Goal: Information Seeking & Learning: Check status

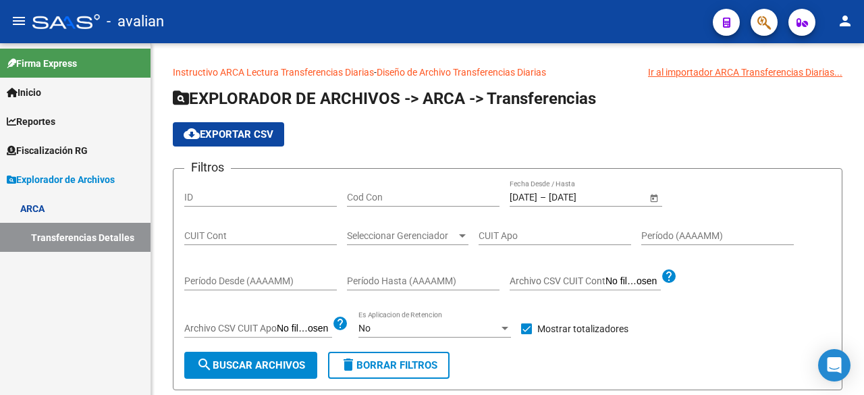
scroll to position [68, 0]
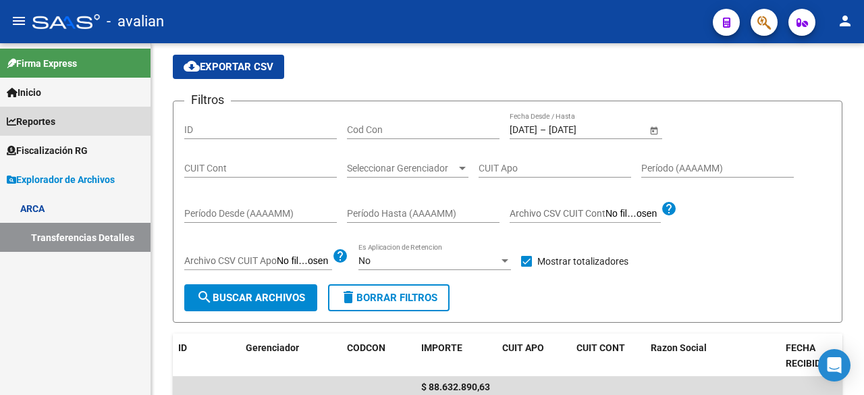
click at [42, 115] on span "Reportes" at bounding box center [31, 121] width 49 height 15
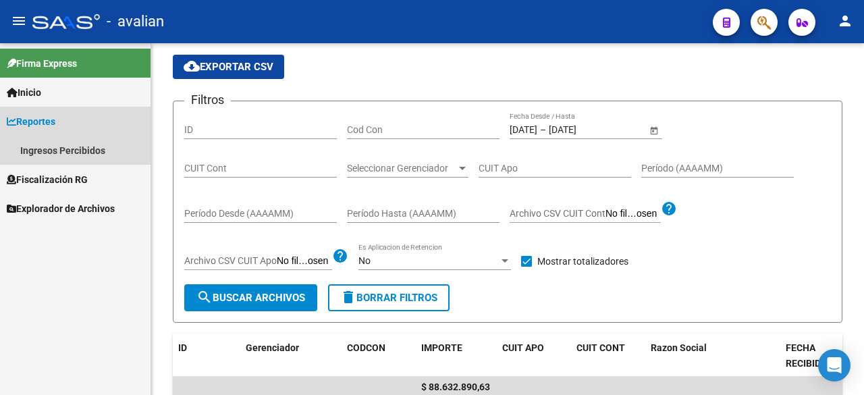
click at [45, 122] on span "Reportes" at bounding box center [31, 121] width 49 height 15
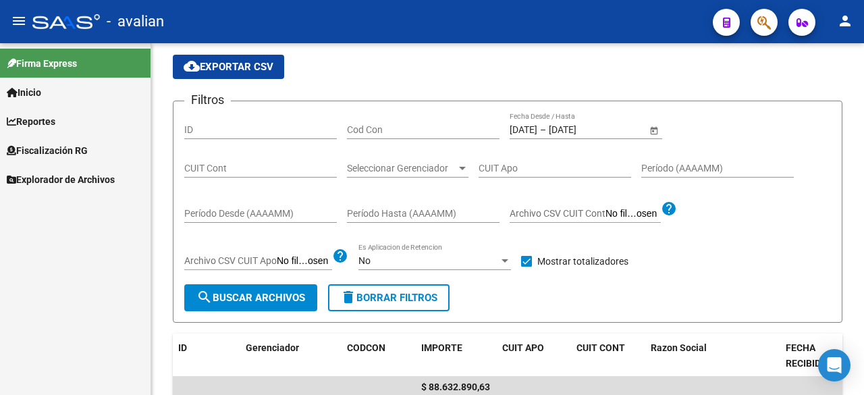
click at [38, 150] on span "Fiscalización RG" at bounding box center [47, 150] width 81 height 15
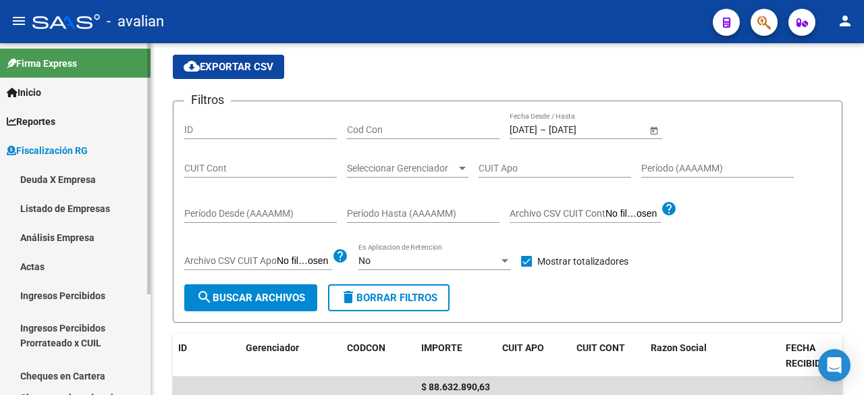
click at [59, 180] on link "Deuda X Empresa" at bounding box center [75, 179] width 151 height 29
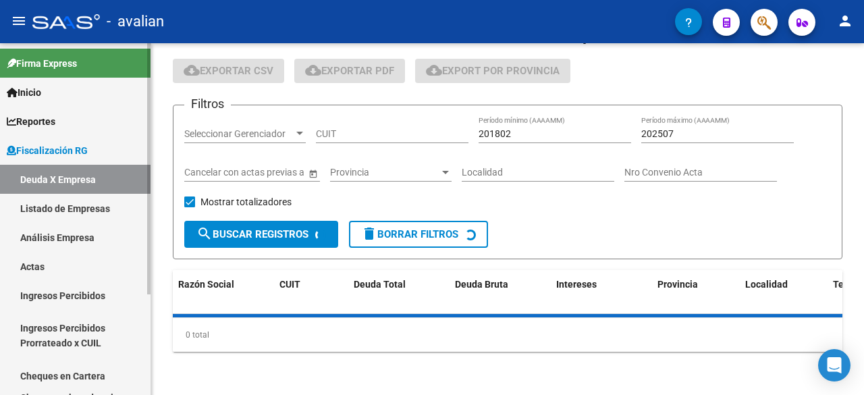
scroll to position [39, 0]
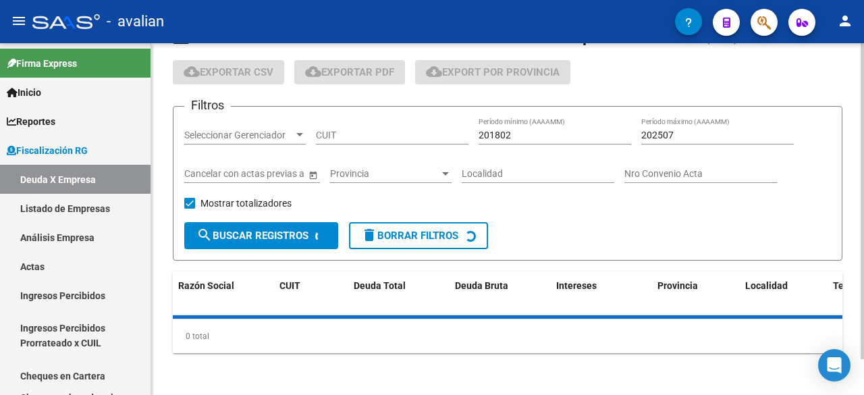
click at [356, 134] on input "CUIT" at bounding box center [392, 135] width 153 height 11
paste input "30-71702439-3"
type input "30-71702439-3"
click at [227, 232] on span "search Buscar Registros" at bounding box center [252, 236] width 112 height 12
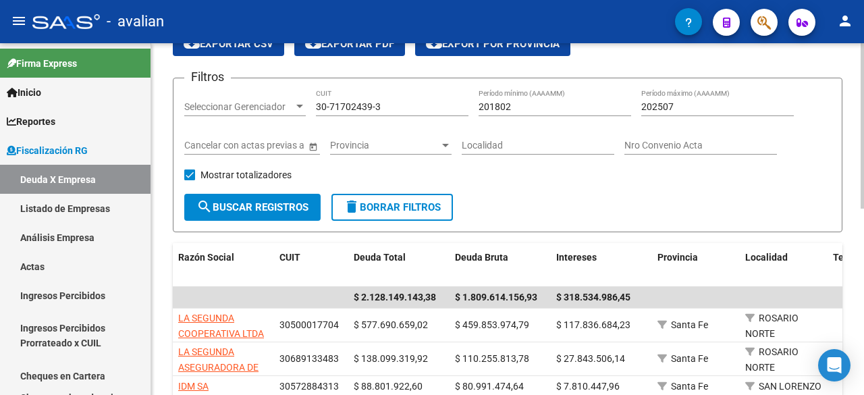
scroll to position [0, 0]
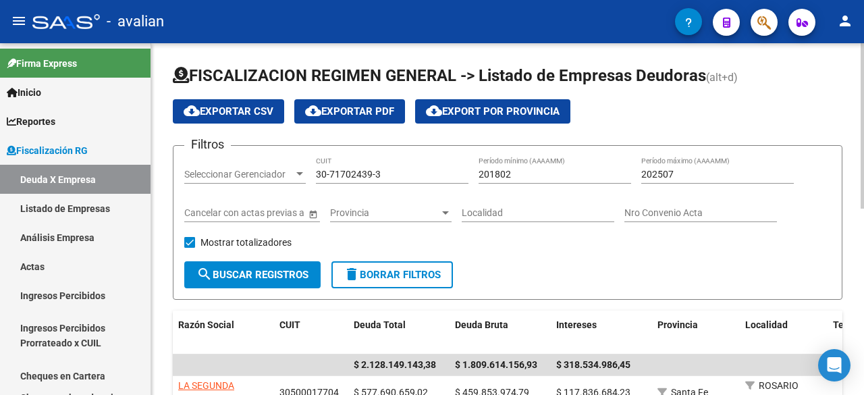
click at [235, 271] on span "search Buscar Registros" at bounding box center [252, 275] width 112 height 12
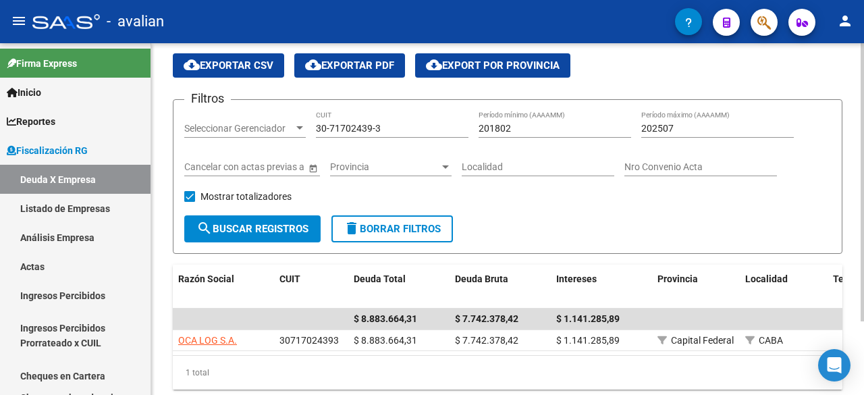
scroll to position [68, 0]
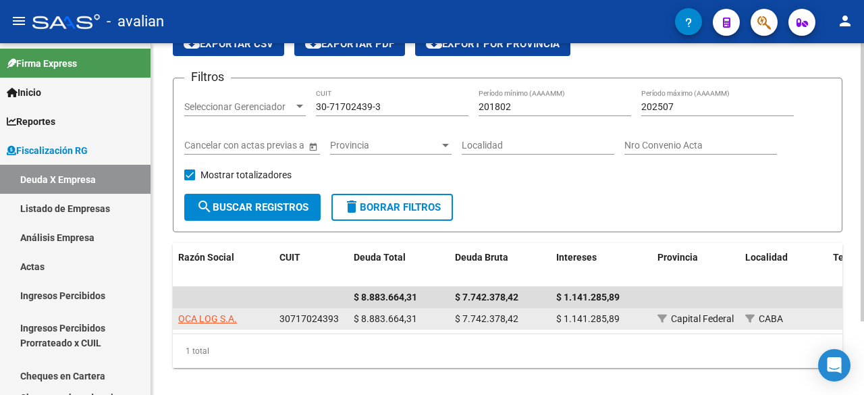
click at [212, 309] on datatable-body-cell "OCA LOG S.A." at bounding box center [223, 319] width 101 height 21
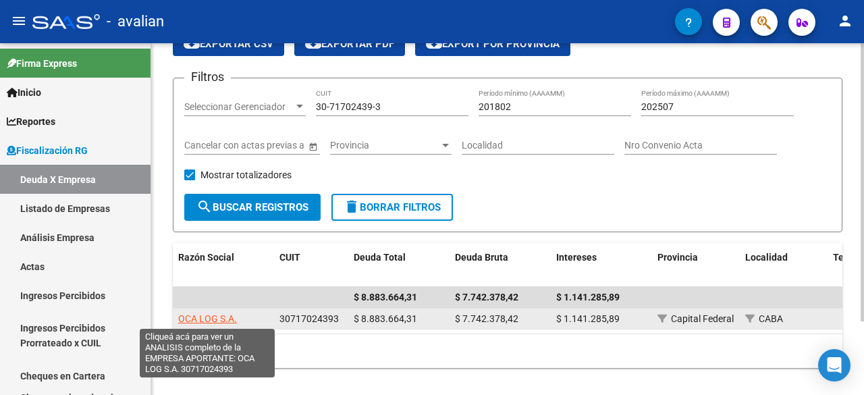
click at [212, 313] on span "OCA LOG S.A." at bounding box center [207, 318] width 59 height 11
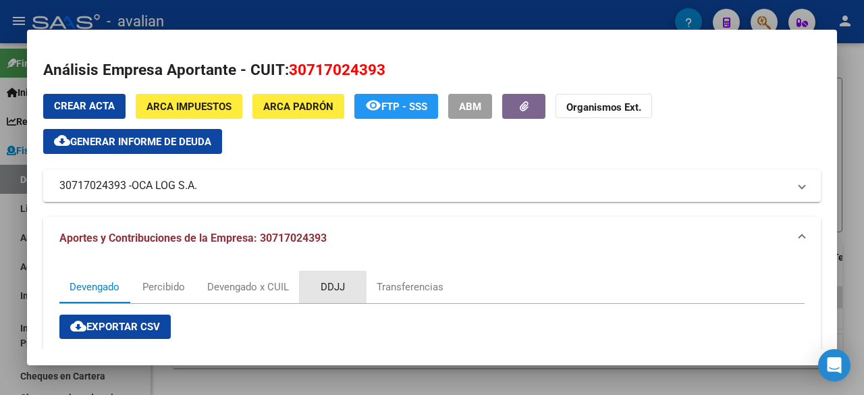
click at [338, 285] on div "DDJJ" at bounding box center [333, 287] width 24 height 15
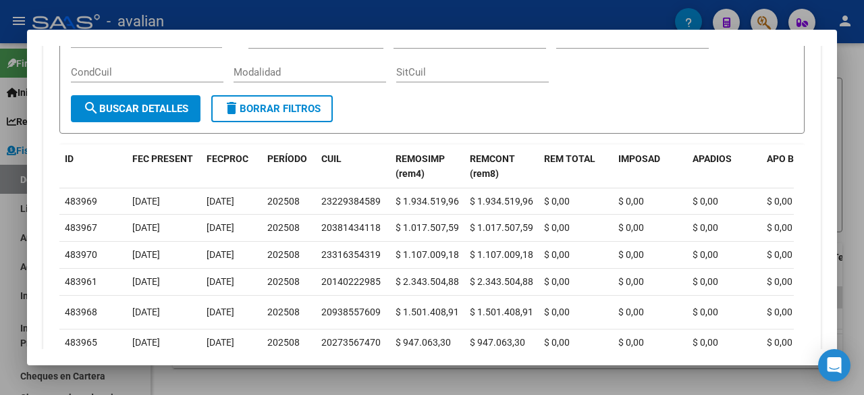
scroll to position [405, 0]
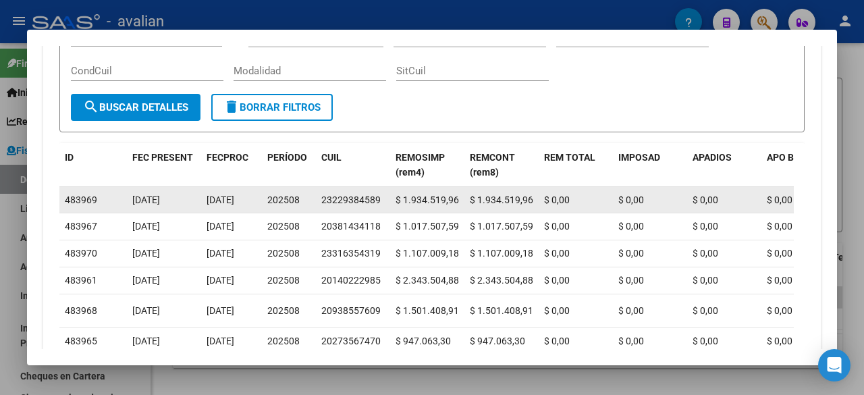
drag, startPoint x: 322, startPoint y: 201, endPoint x: 381, endPoint y: 199, distance: 58.8
click at [381, 199] on div "23229384589" at bounding box center [352, 200] width 63 height 16
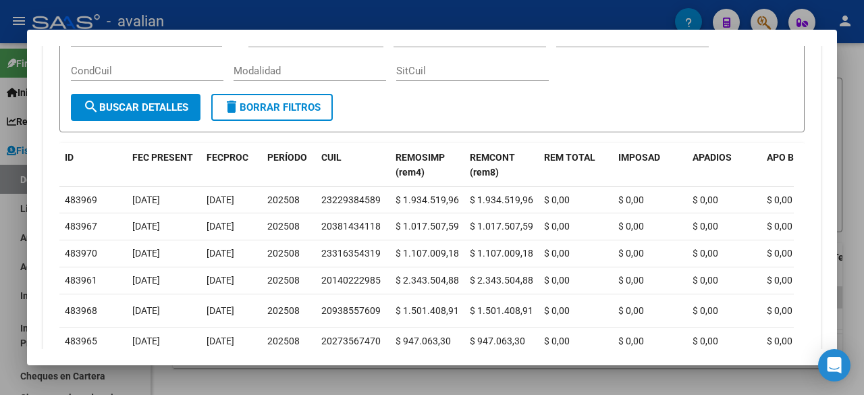
copy div "23229384589"
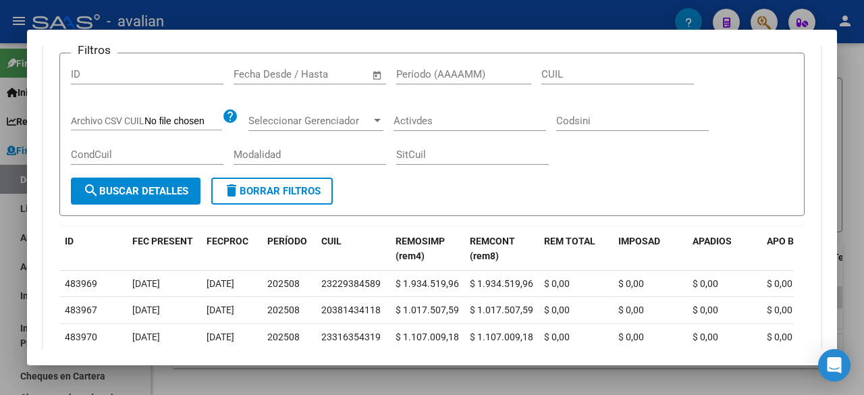
scroll to position [270, 0]
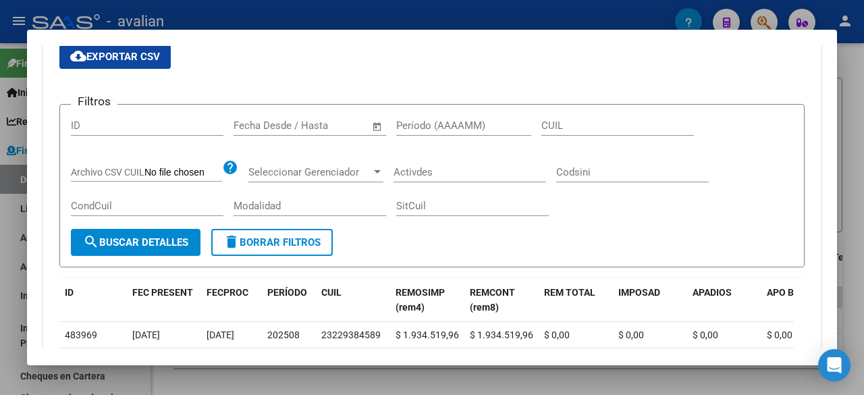
click at [849, 89] on div at bounding box center [432, 197] width 864 height 395
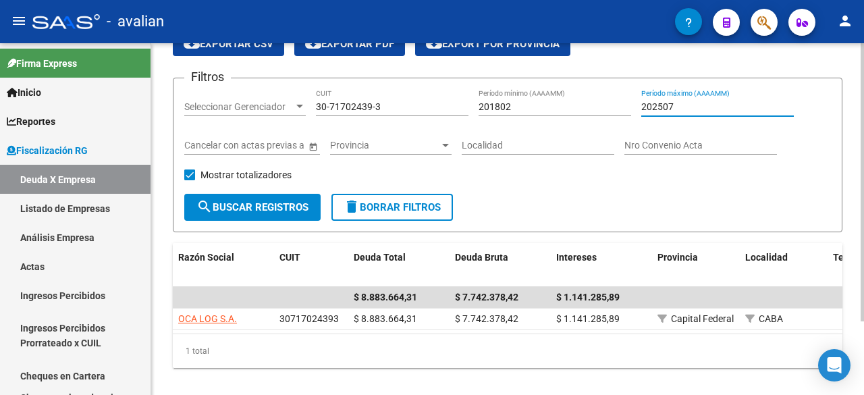
drag, startPoint x: 675, startPoint y: 107, endPoint x: 616, endPoint y: 105, distance: 59.4
click at [616, 105] on div "Filtros Seleccionar Gerenciador Seleccionar Gerenciador 30-71702439-3 CUIT 2018…" at bounding box center [507, 141] width 647 height 105
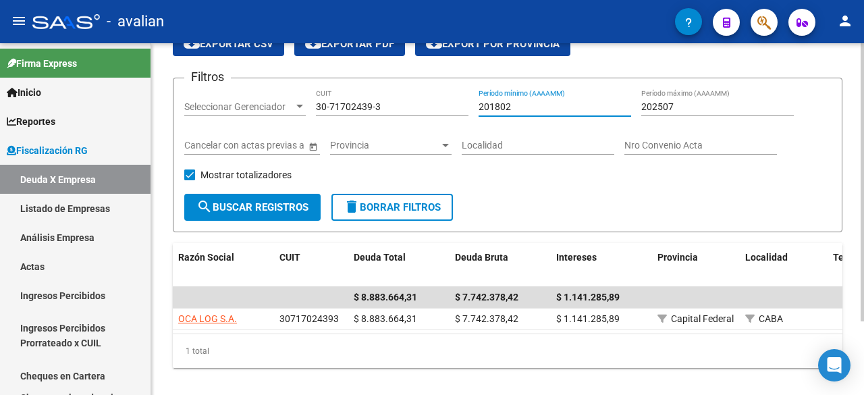
drag, startPoint x: 514, startPoint y: 103, endPoint x: 437, endPoint y: 106, distance: 77.0
click at [437, 106] on div "Filtros Seleccionar Gerenciador Seleccionar Gerenciador 30-71702439-3 CUIT 2018…" at bounding box center [507, 141] width 647 height 105
paste input "2507"
click at [509, 105] on input "202507" at bounding box center [555, 106] width 153 height 11
type input "202501"
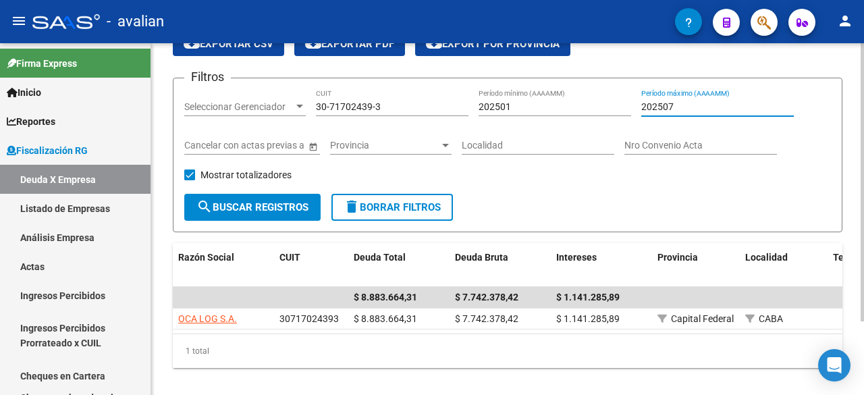
click at [669, 105] on input "202507" at bounding box center [717, 106] width 153 height 11
type input "202502"
click at [282, 203] on span "search Buscar Registros" at bounding box center [252, 207] width 112 height 12
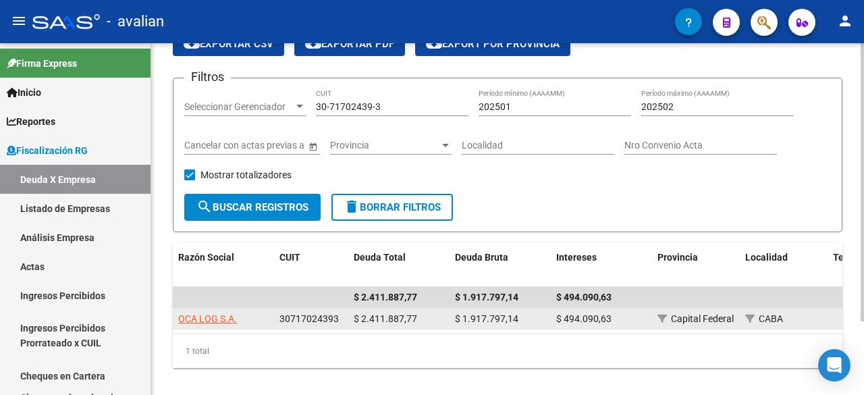
click at [205, 309] on datatable-body-cell "OCA LOG S.A." at bounding box center [223, 319] width 101 height 21
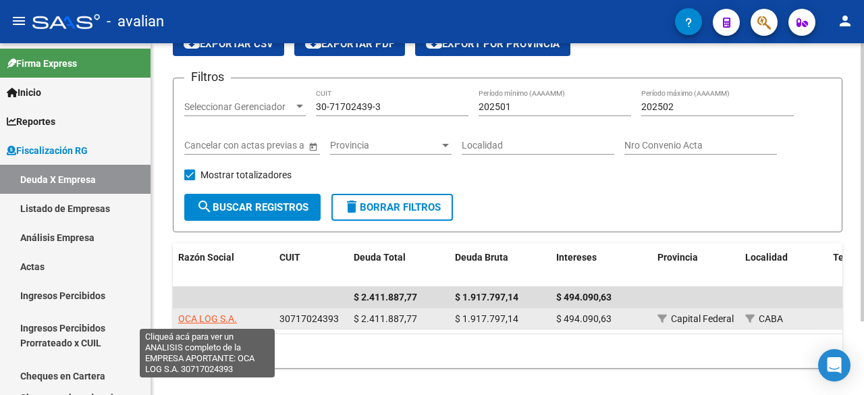
click at [204, 315] on span "OCA LOG S.A." at bounding box center [207, 318] width 59 height 11
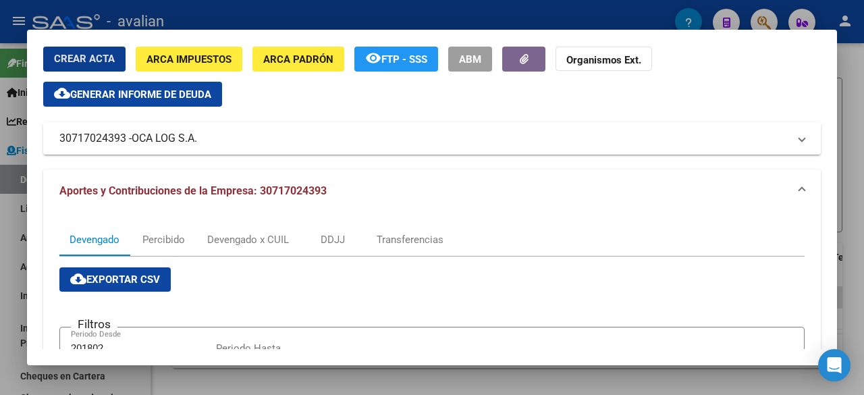
scroll to position [0, 0]
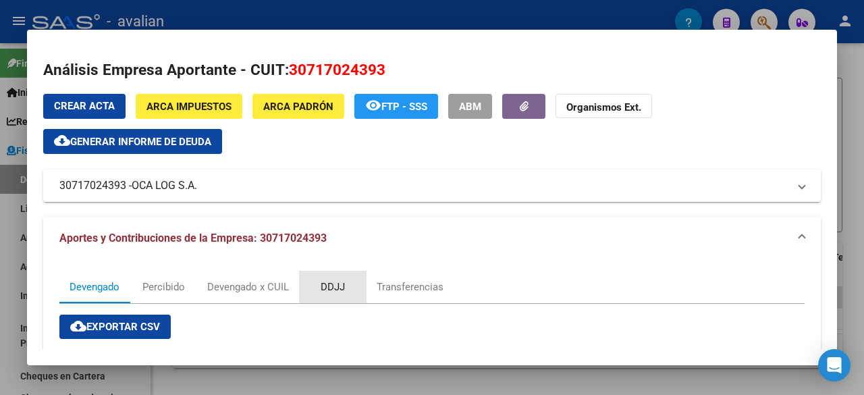
click at [333, 289] on div "DDJJ" at bounding box center [333, 287] width 24 height 15
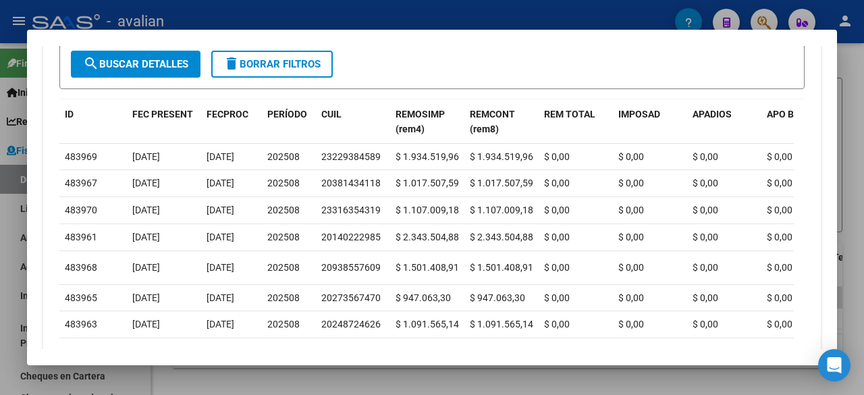
scroll to position [473, 0]
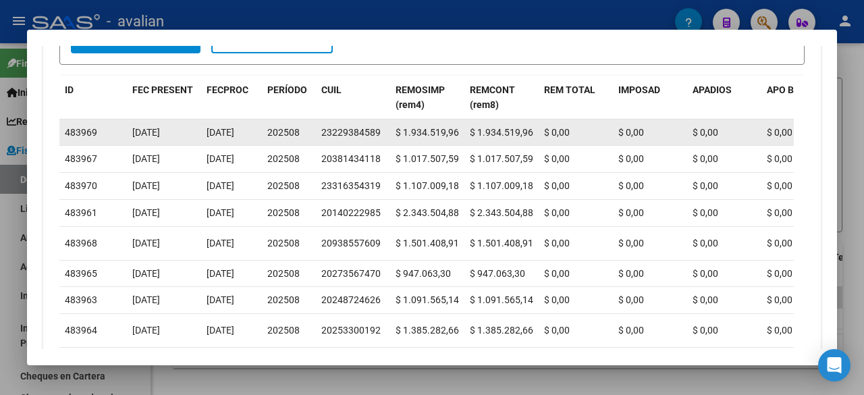
drag, startPoint x: 322, startPoint y: 134, endPoint x: 379, endPoint y: 134, distance: 57.4
click at [379, 134] on div "23229384589" at bounding box center [352, 133] width 63 height 16
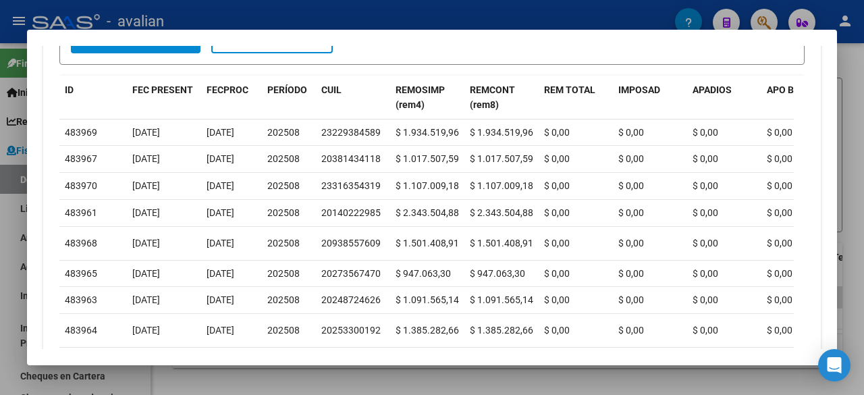
copy div "23229384589"
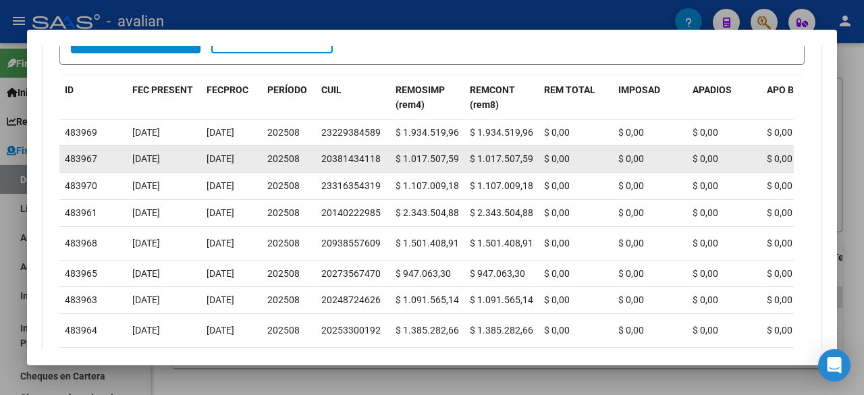
drag, startPoint x: 321, startPoint y: 168, endPoint x: 378, endPoint y: 168, distance: 56.7
click at [378, 167] on div "20381434118" at bounding box center [350, 159] width 59 height 16
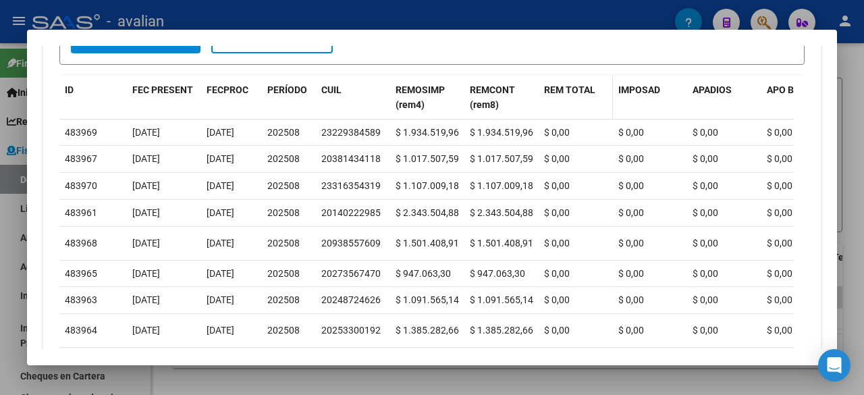
copy div "20381434118"
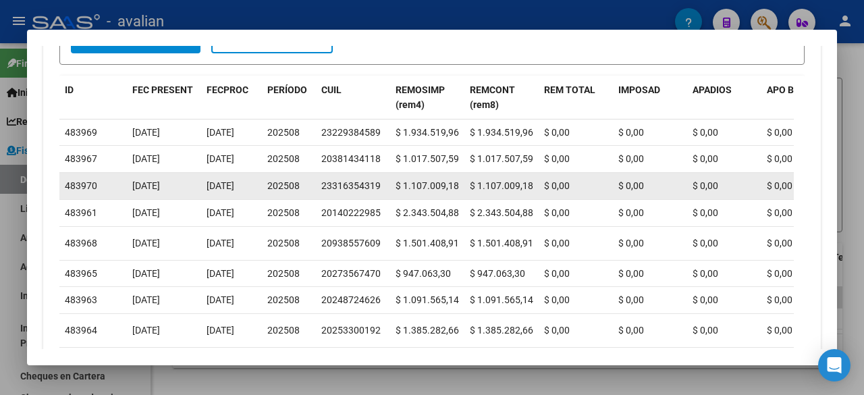
drag, startPoint x: 324, startPoint y: 199, endPoint x: 357, endPoint y: 201, distance: 33.1
click at [360, 194] on div "23316354319" at bounding box center [350, 186] width 59 height 16
drag, startPoint x: 321, startPoint y: 204, endPoint x: 377, endPoint y: 202, distance: 56.1
click at [377, 194] on div "23316354319" at bounding box center [350, 186] width 59 height 16
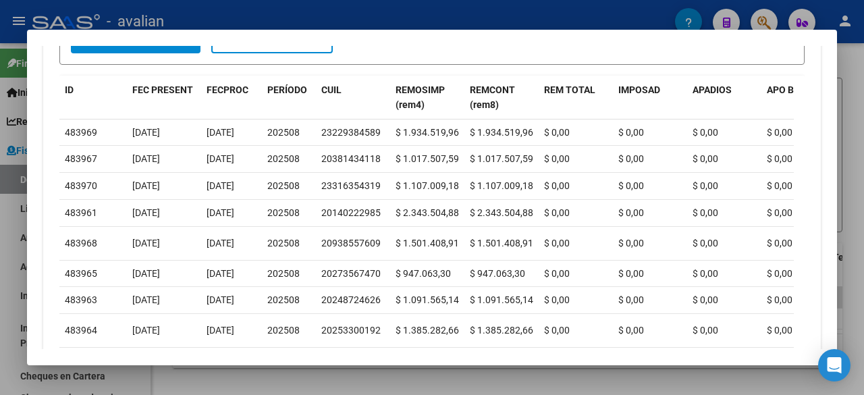
copy div "23316354319"
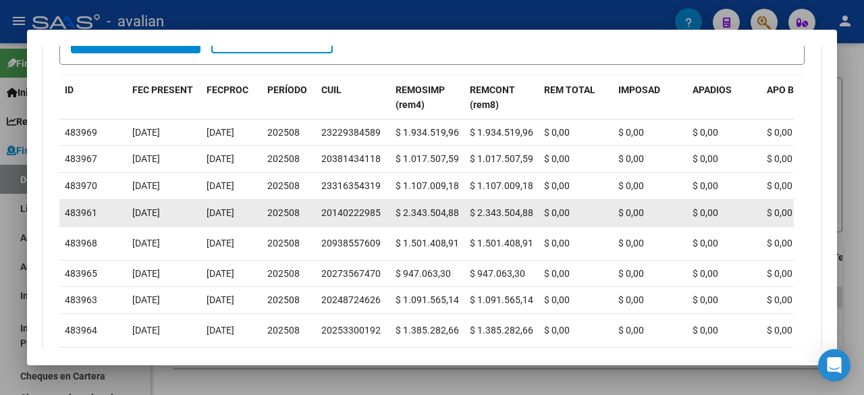
drag, startPoint x: 321, startPoint y: 234, endPoint x: 381, endPoint y: 236, distance: 59.4
click at [381, 221] on div "20140222985" at bounding box center [352, 213] width 63 height 16
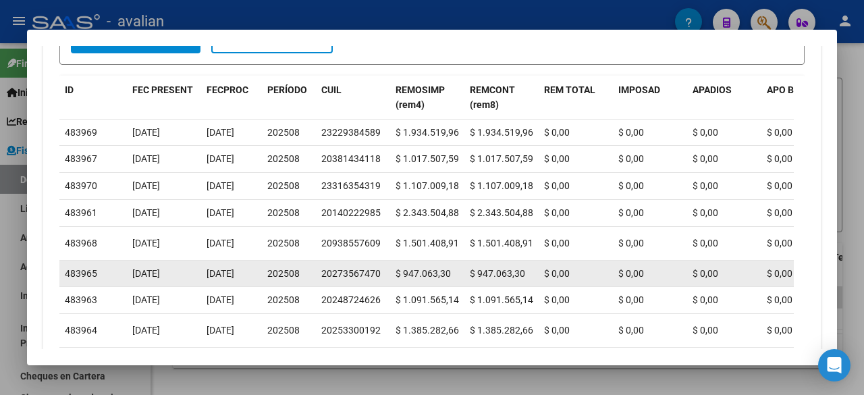
copy div "20140222985"
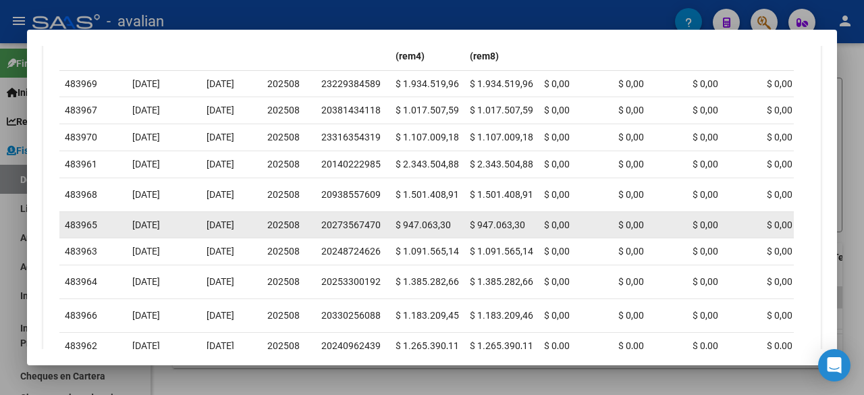
scroll to position [608, 0]
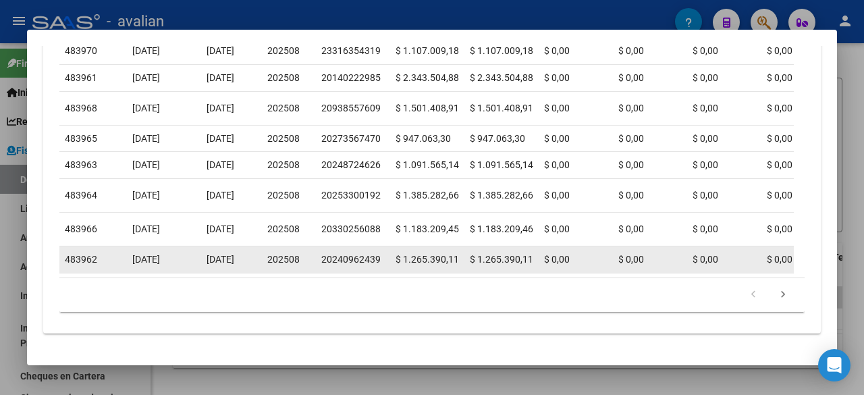
drag, startPoint x: 324, startPoint y: 303, endPoint x: 359, endPoint y: 303, distance: 35.1
click at [359, 267] on div "20240962439" at bounding box center [350, 260] width 59 height 16
drag, startPoint x: 323, startPoint y: 301, endPoint x: 379, endPoint y: 304, distance: 56.1
click at [379, 267] on div "20240962439" at bounding box center [350, 260] width 59 height 16
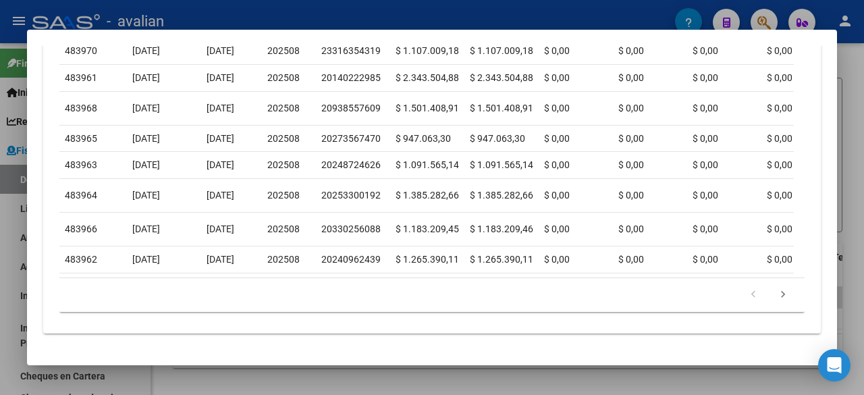
copy div "20240962439"
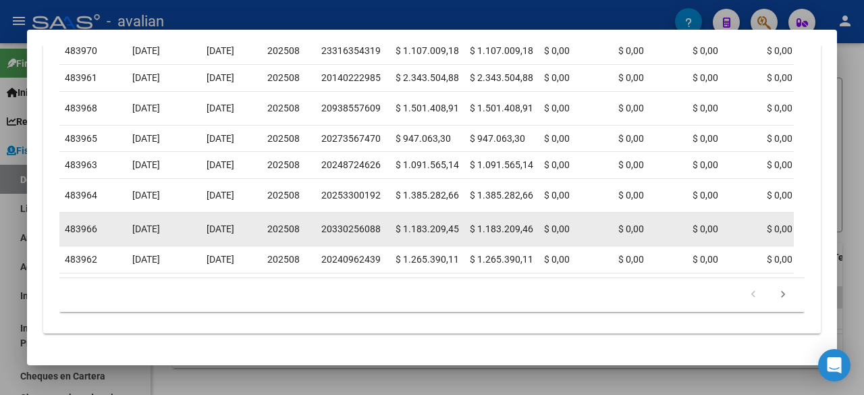
drag, startPoint x: 322, startPoint y: 268, endPoint x: 380, endPoint y: 265, distance: 58.1
click at [380, 237] on div "20330256088" at bounding box center [352, 229] width 63 height 16
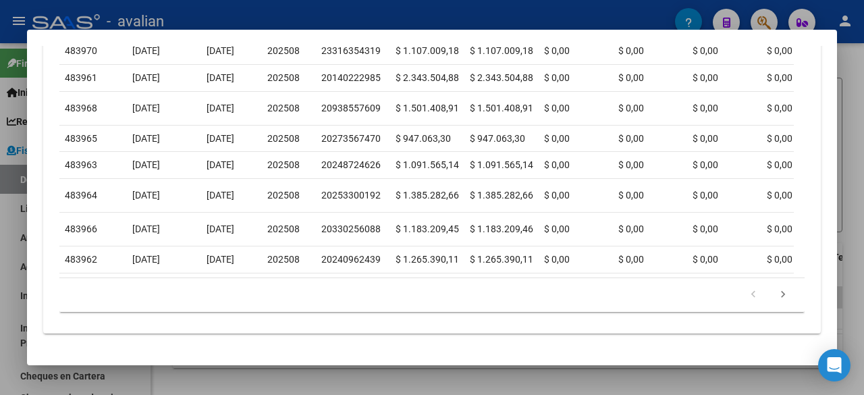
copy div "20330256088"
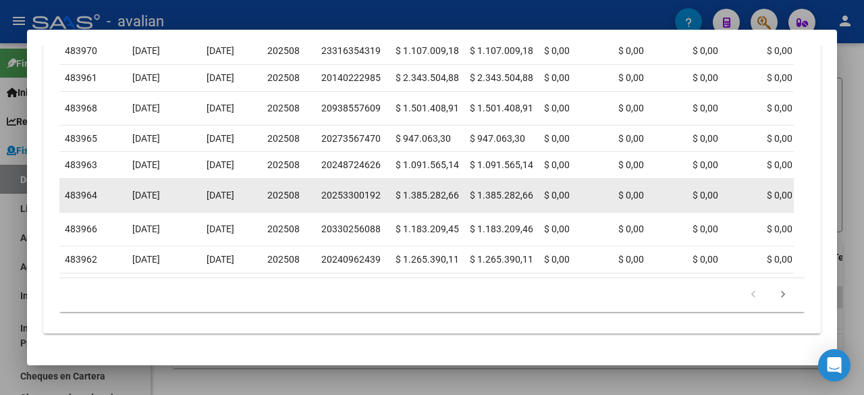
drag, startPoint x: 323, startPoint y: 236, endPoint x: 378, endPoint y: 234, distance: 55.4
click at [378, 203] on div "20253300192" at bounding box center [350, 196] width 59 height 16
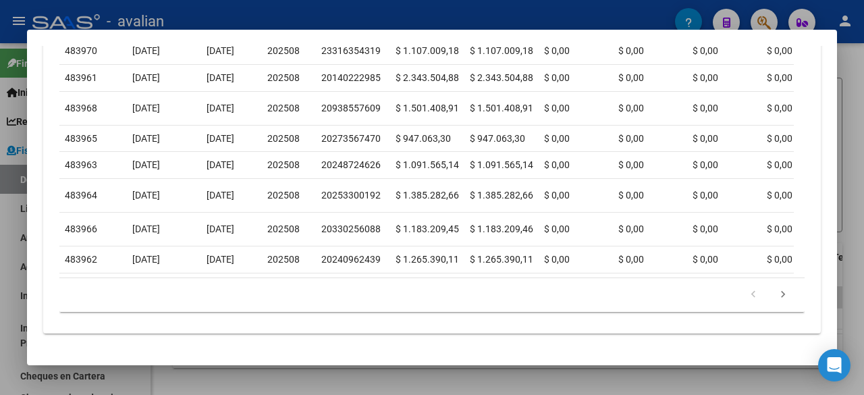
copy div "20253300192"
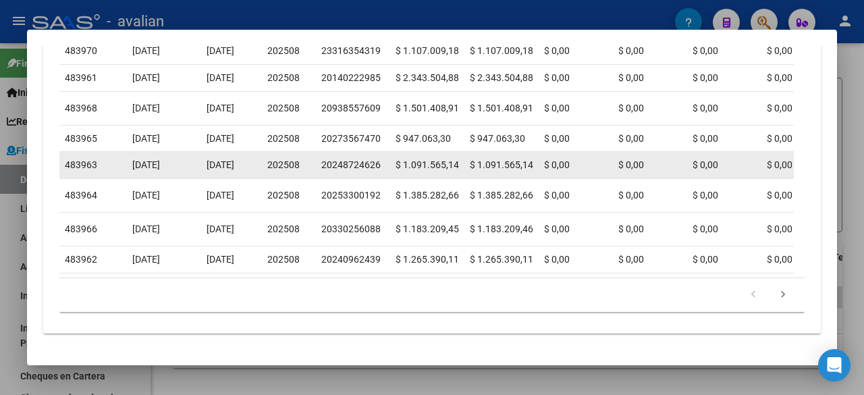
drag, startPoint x: 322, startPoint y: 200, endPoint x: 381, endPoint y: 198, distance: 59.4
click at [381, 173] on div "20248724626" at bounding box center [352, 165] width 63 height 16
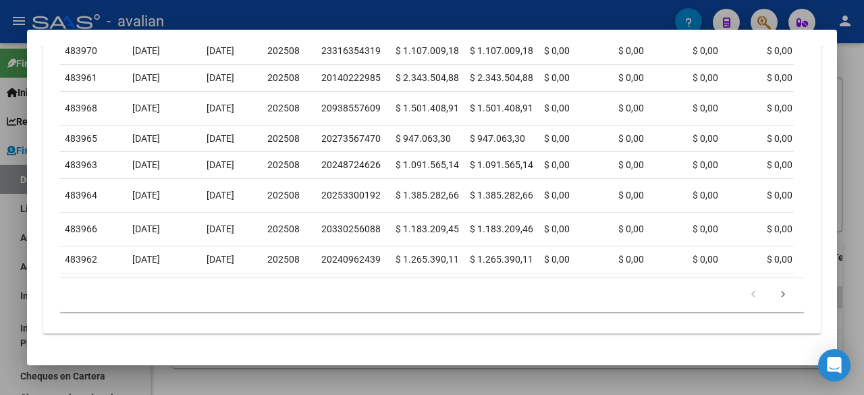
copy div "20248724626"
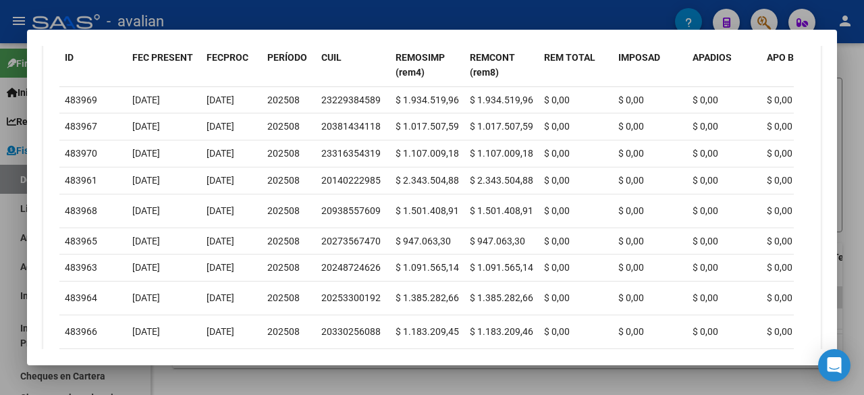
scroll to position [473, 0]
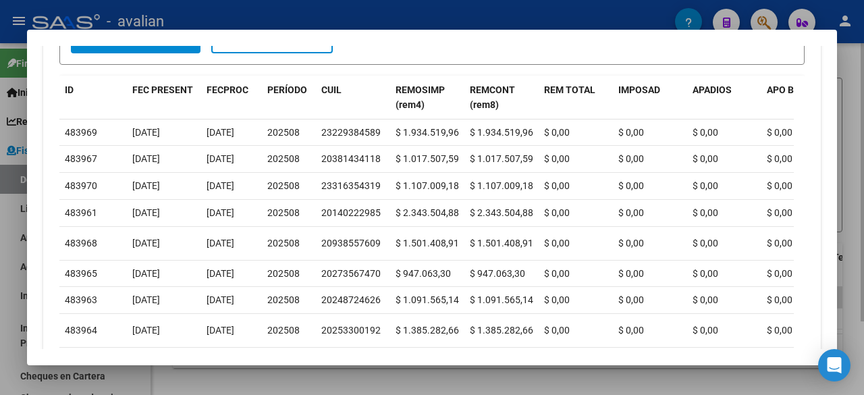
click at [850, 99] on div at bounding box center [432, 197] width 864 height 395
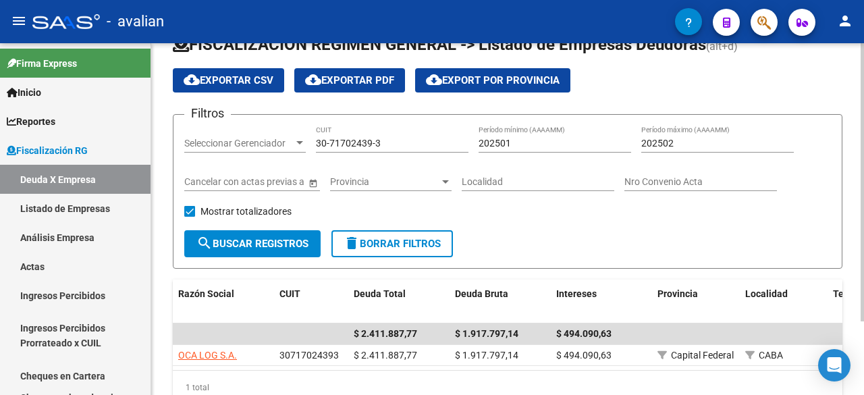
scroll to position [0, 0]
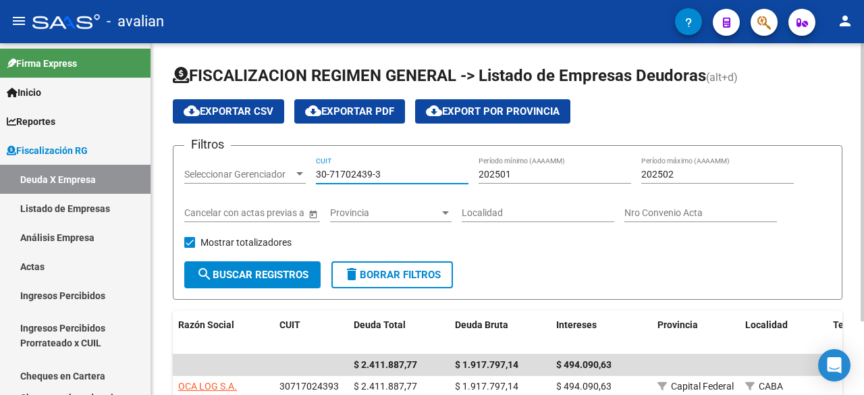
drag, startPoint x: 381, startPoint y: 177, endPoint x: 292, endPoint y: 180, distance: 89.2
click at [292, 180] on div "Filtros Seleccionar Gerenciador Seleccionar Gerenciador 30-71702439-3 CUIT 2025…" at bounding box center [507, 209] width 647 height 105
paste input "66555106"
type input "30-66555106-3"
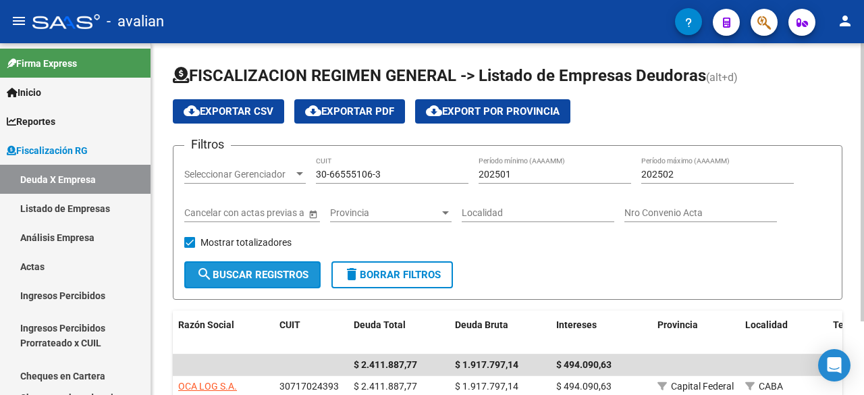
click at [277, 267] on button "search Buscar Registros" at bounding box center [252, 274] width 136 height 27
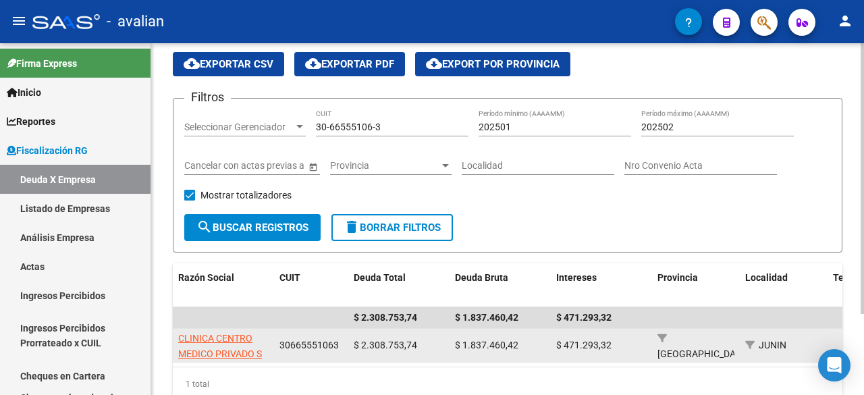
scroll to position [68, 0]
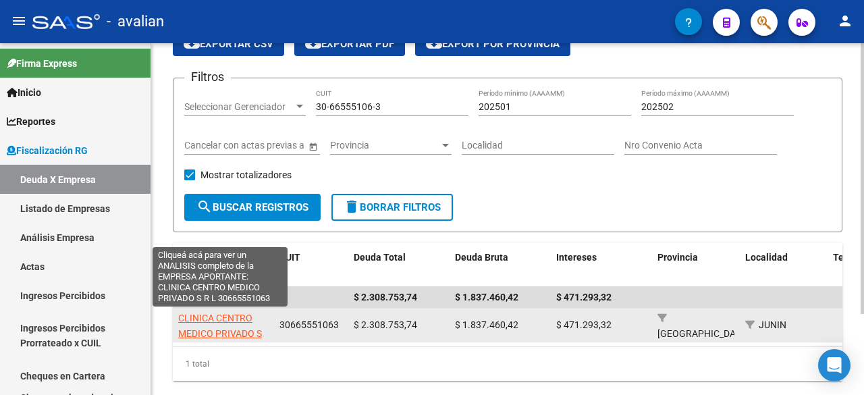
click at [221, 318] on span "CLINICA CENTRO MEDICO PRIVADO S R L" at bounding box center [220, 334] width 84 height 42
type textarea "30665551063"
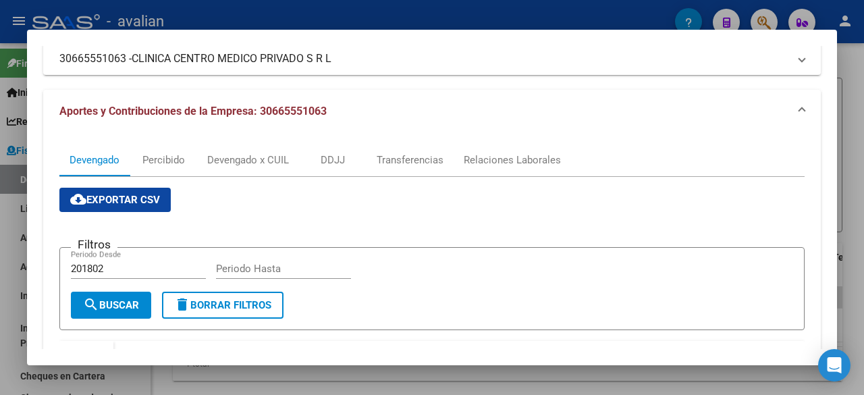
scroll to position [135, 0]
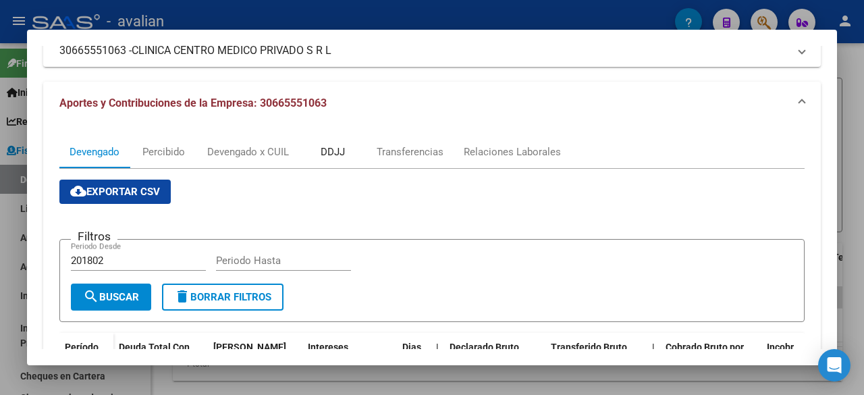
click at [327, 150] on div "DDJJ" at bounding box center [333, 151] width 24 height 15
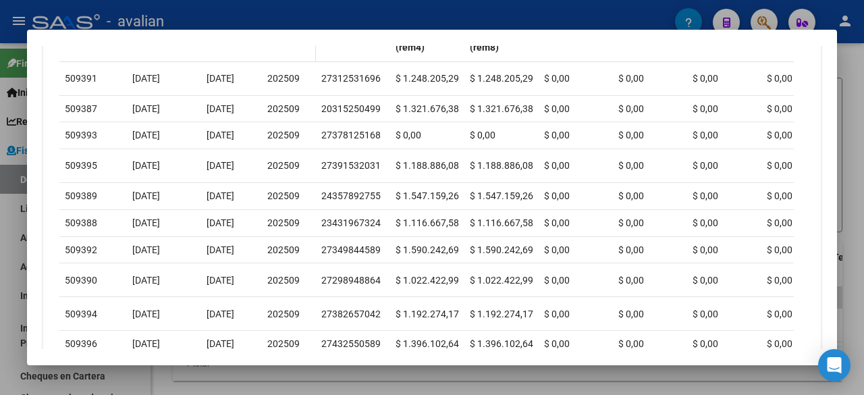
scroll to position [532, 0]
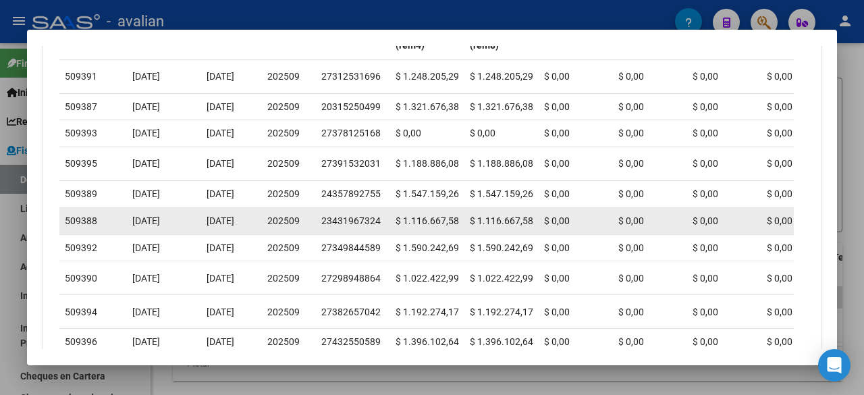
drag, startPoint x: 323, startPoint y: 238, endPoint x: 379, endPoint y: 241, distance: 56.1
click at [379, 229] on div "23431967324" at bounding box center [350, 221] width 59 height 16
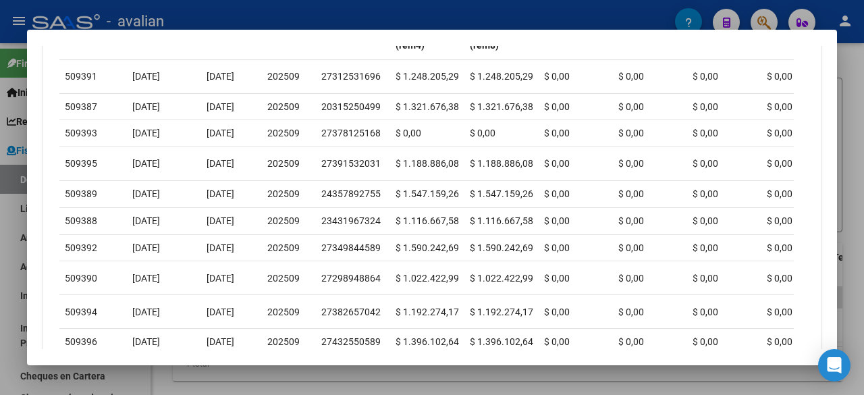
copy div "23431967324"
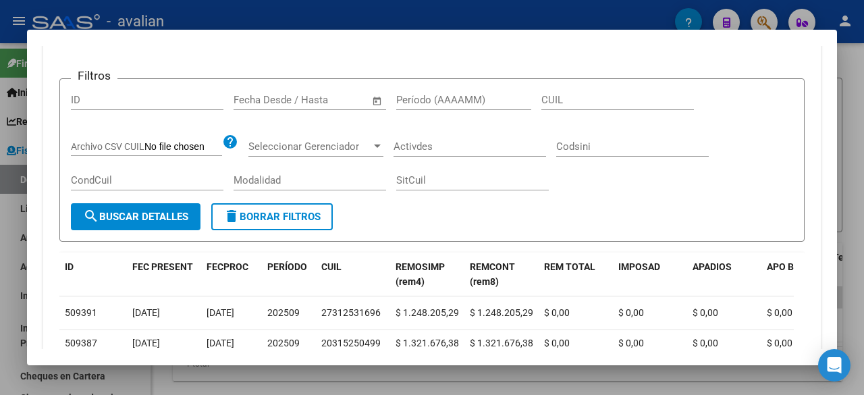
scroll to position [320, 0]
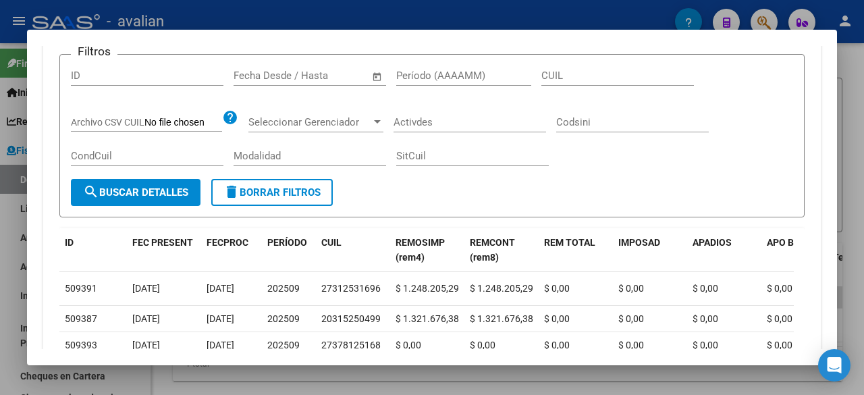
click at [458, 70] on input "Período (AAAAMM)" at bounding box center [463, 76] width 135 height 12
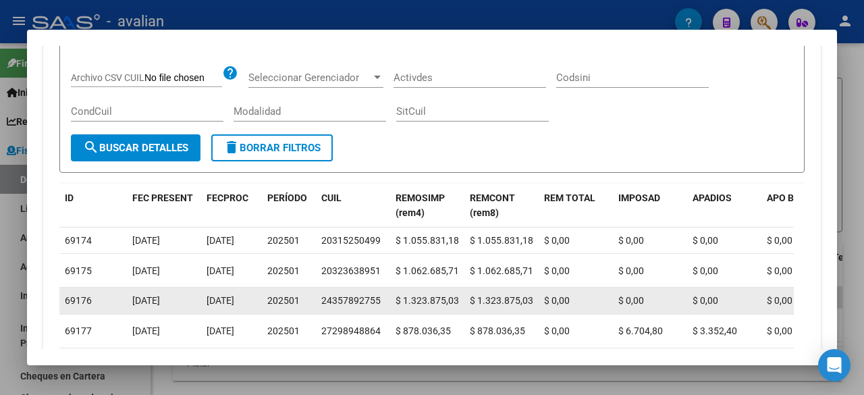
scroll to position [388, 0]
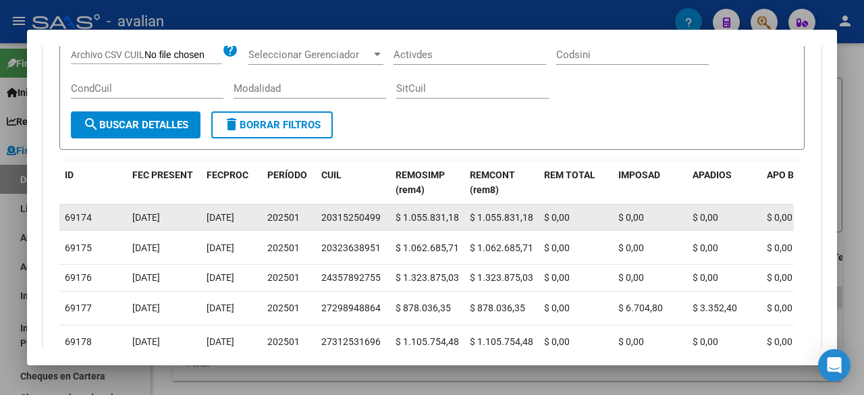
type input "202501"
drag, startPoint x: 321, startPoint y: 215, endPoint x: 378, endPoint y: 219, distance: 56.9
click at [378, 219] on div "20315250499" at bounding box center [350, 218] width 59 height 16
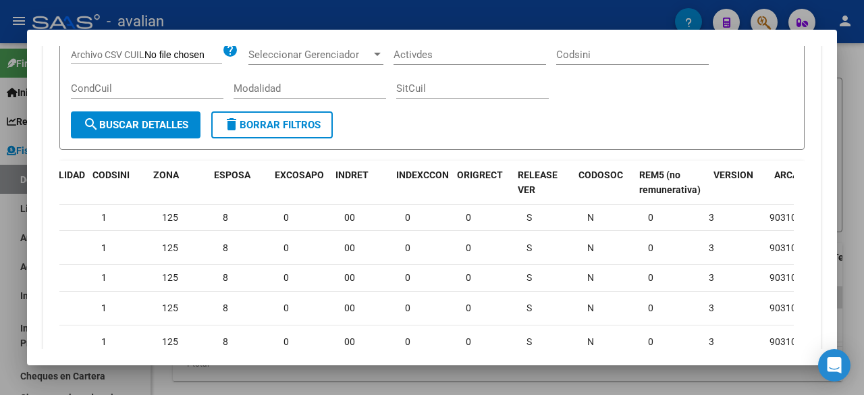
scroll to position [0, 1581]
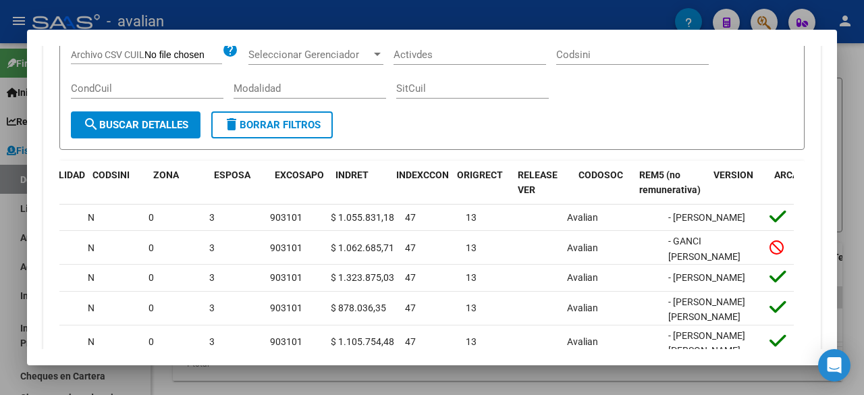
drag, startPoint x: 701, startPoint y: 219, endPoint x: 832, endPoint y: 230, distance: 131.4
click at [832, 230] on mat-dialog-content "Análisis Empresa Aportante - CUIT: 30665551063 Crear Acta ARCA Impuestos ARCA P…" at bounding box center [432, 197] width 810 height 303
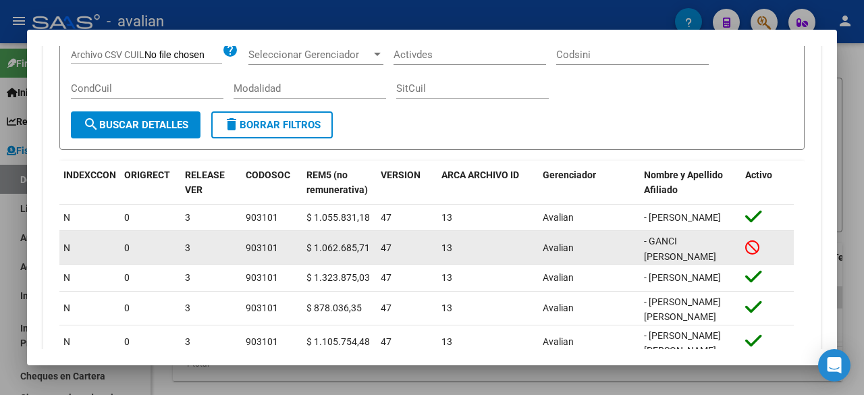
click at [487, 247] on div "13" at bounding box center [487, 248] width 90 height 16
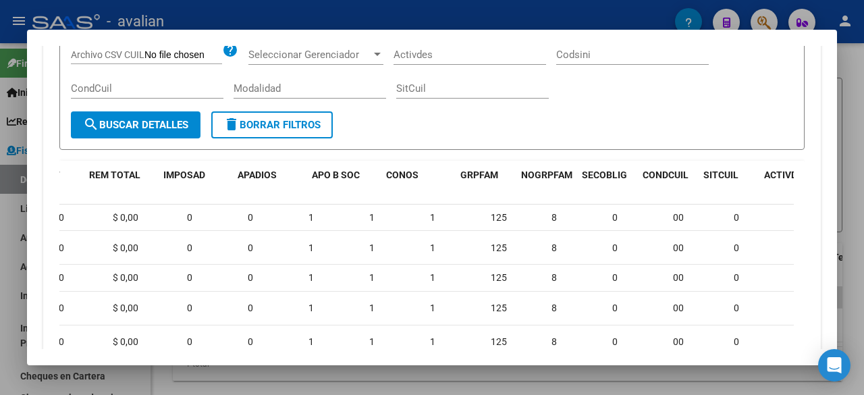
drag, startPoint x: 319, startPoint y: 219, endPoint x: 0, endPoint y: 225, distance: 318.7
click at [0, 225] on div "Análisis Empresa Aportante - CUIT: 30665551063 Crear Acta ARCA Impuestos ARCA P…" at bounding box center [432, 197] width 864 height 395
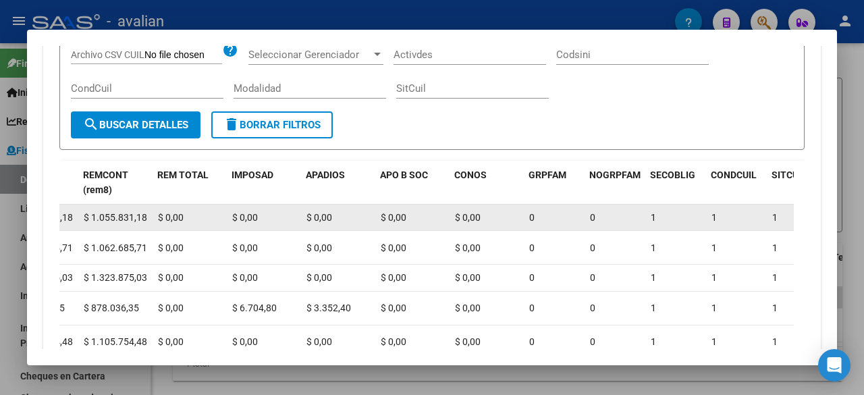
click at [394, 229] on datatable-body-cell "$ 0,00" at bounding box center [412, 218] width 74 height 26
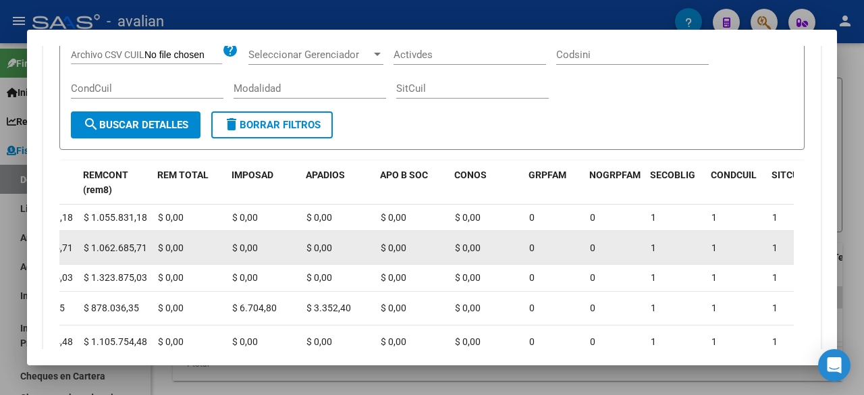
click at [250, 264] on datatable-body-cell "$ 0,00" at bounding box center [264, 247] width 74 height 33
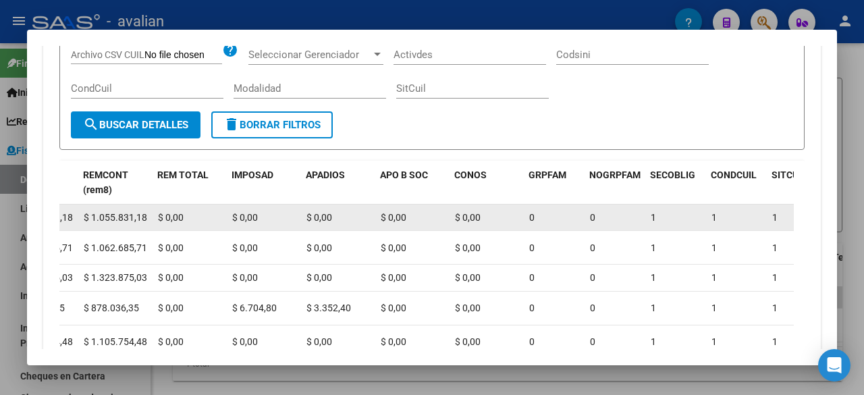
click at [244, 225] on div "$ 0,00" at bounding box center [263, 218] width 63 height 16
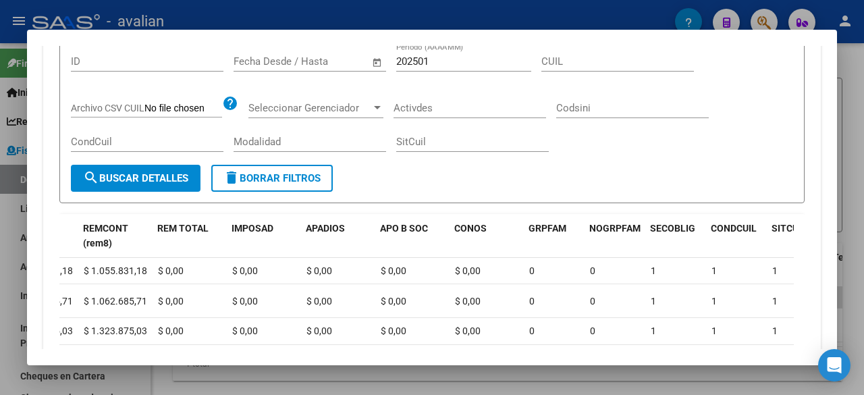
scroll to position [185, 0]
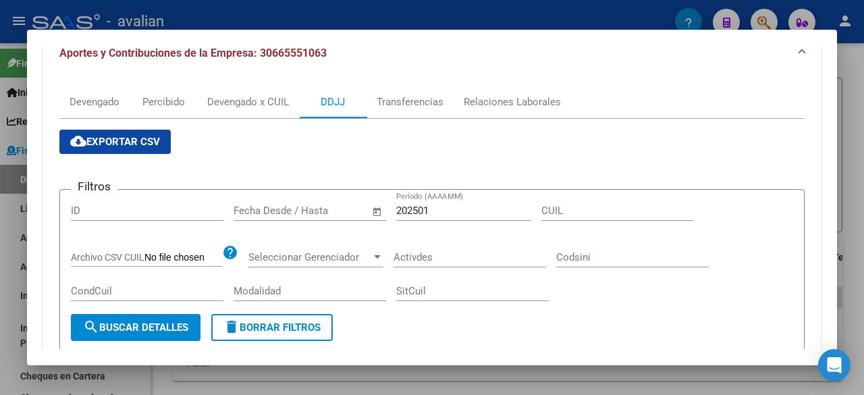
click at [863, 196] on div at bounding box center [432, 197] width 864 height 395
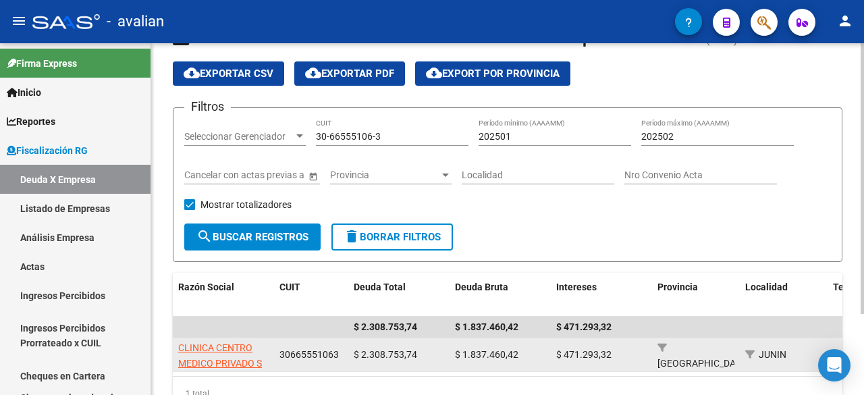
scroll to position [105, 0]
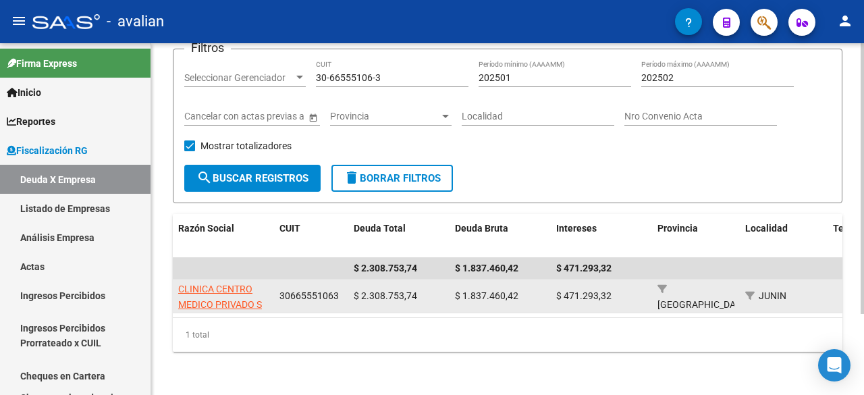
click at [220, 287] on app-link-go-to "CLINICA CENTRO MEDICO PRIVADO S R L" at bounding box center [223, 305] width 90 height 46
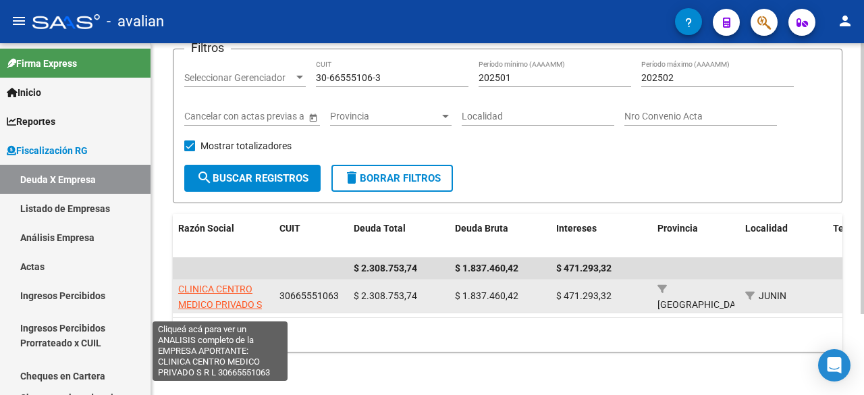
click at [222, 284] on span "CLINICA CENTRO MEDICO PRIVADO S R L" at bounding box center [220, 305] width 84 height 42
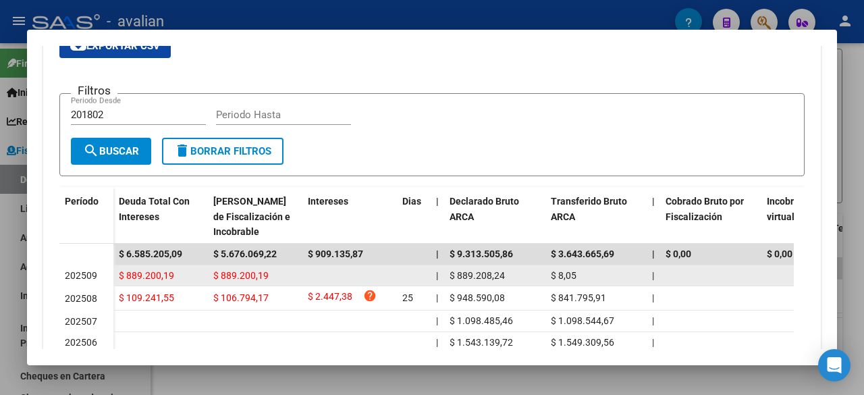
scroll to position [213, 0]
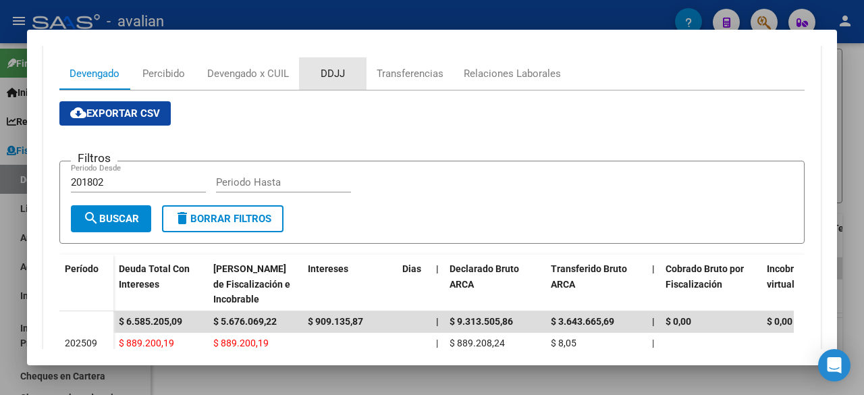
click at [325, 80] on div "DDJJ" at bounding box center [333, 73] width 24 height 15
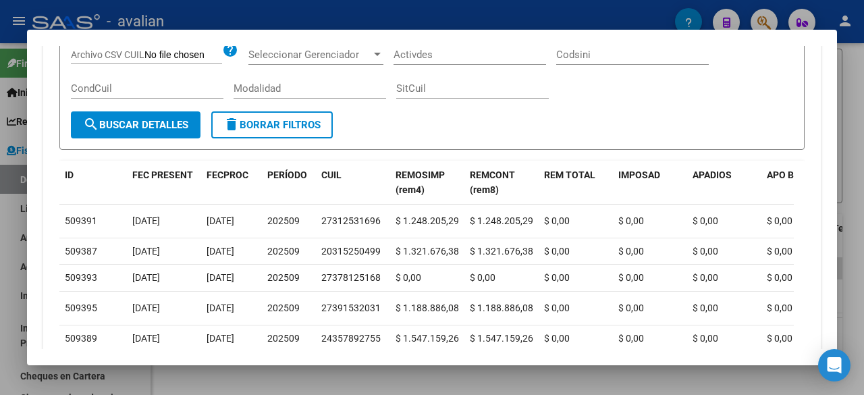
scroll to position [338, 0]
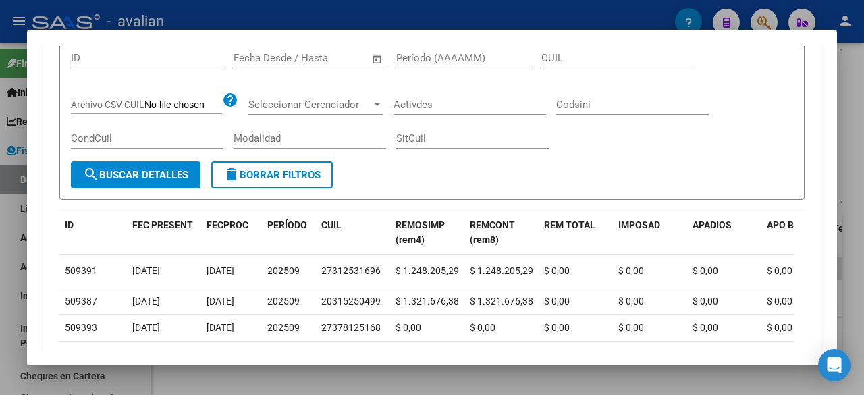
click at [863, 78] on div at bounding box center [432, 197] width 864 height 395
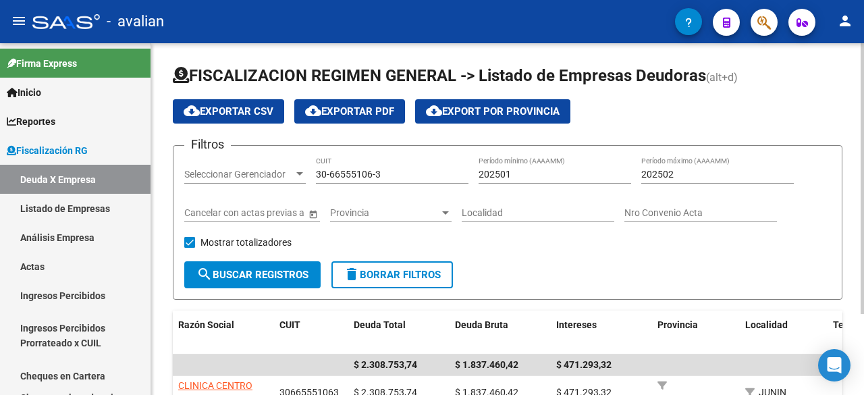
scroll to position [0, 0]
drag, startPoint x: 386, startPoint y: 175, endPoint x: 298, endPoint y: 167, distance: 88.1
click at [292, 171] on div "Filtros Seleccionar Gerenciador Seleccionar Gerenciador 30-66555106-3 CUIT 2025…" at bounding box center [507, 209] width 647 height 105
paste input "54634473-4"
type input "30-54634473-4"
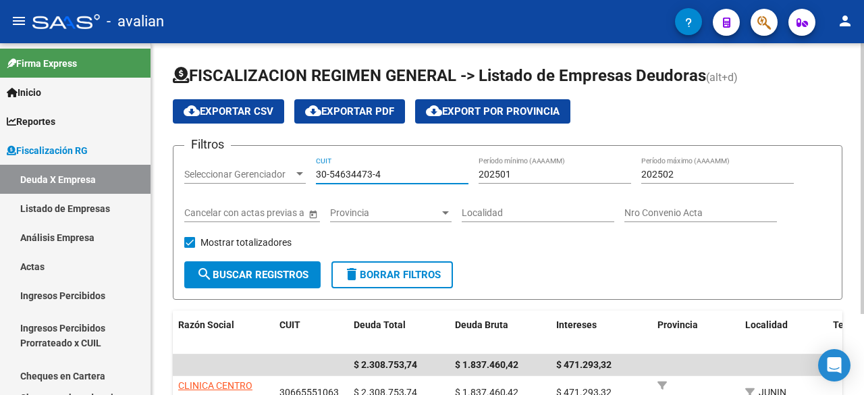
click at [253, 273] on span "search Buscar Registros" at bounding box center [252, 275] width 112 height 12
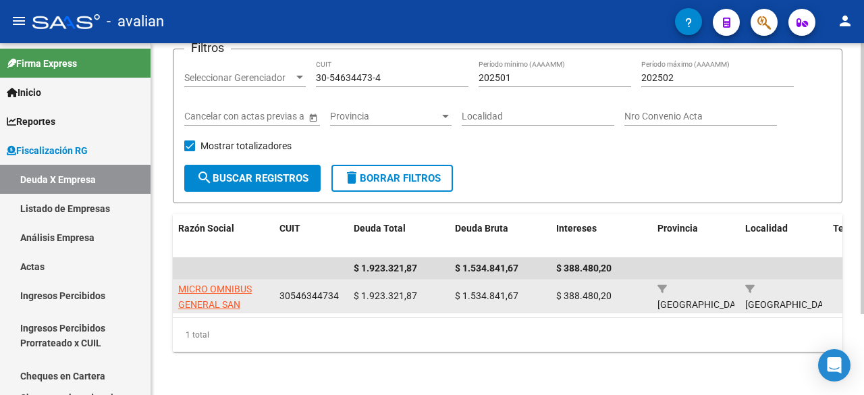
scroll to position [105, 0]
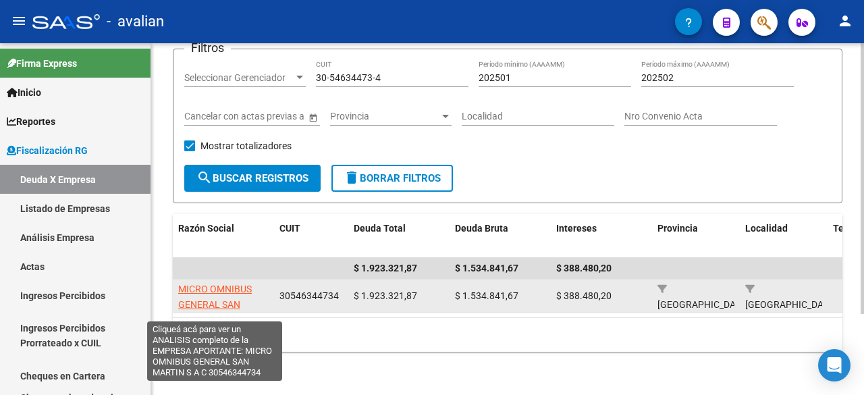
click at [224, 284] on span "MICRO OMNIBUS GENERAL SAN MARTIN S A C" at bounding box center [215, 305] width 74 height 42
type textarea "30546344734"
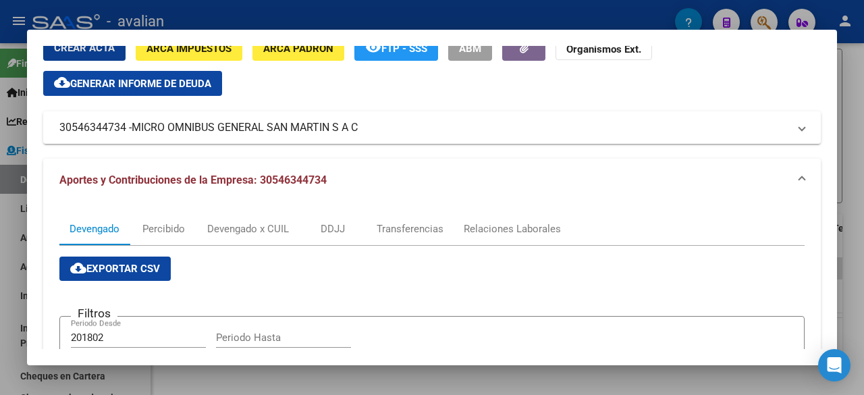
scroll to position [135, 0]
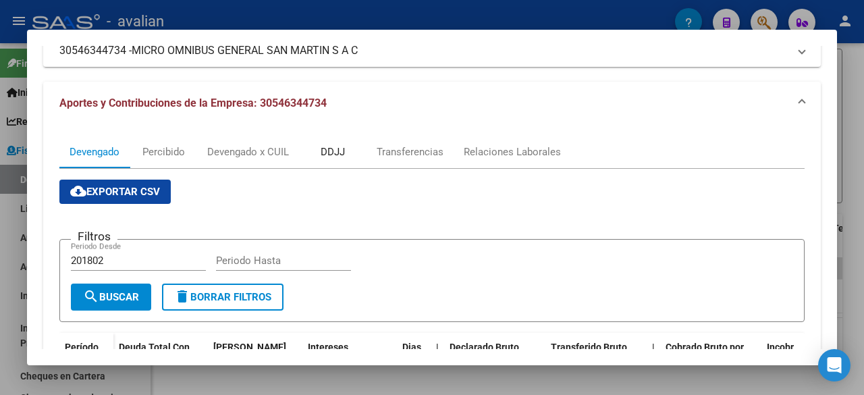
click at [336, 157] on div "DDJJ" at bounding box center [333, 151] width 24 height 15
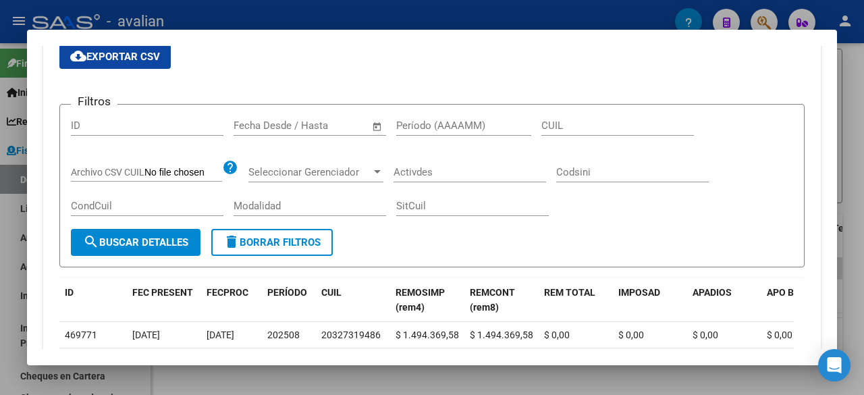
scroll to position [473, 0]
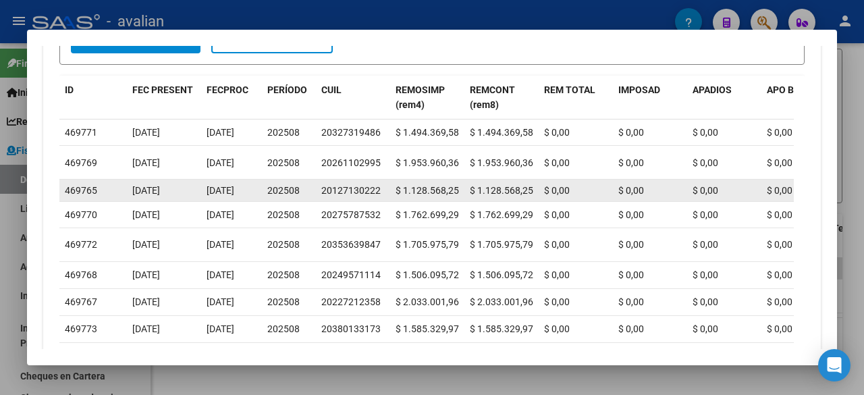
drag, startPoint x: 323, startPoint y: 201, endPoint x: 378, endPoint y: 200, distance: 54.7
click at [378, 198] on div "20127130222" at bounding box center [350, 191] width 59 height 16
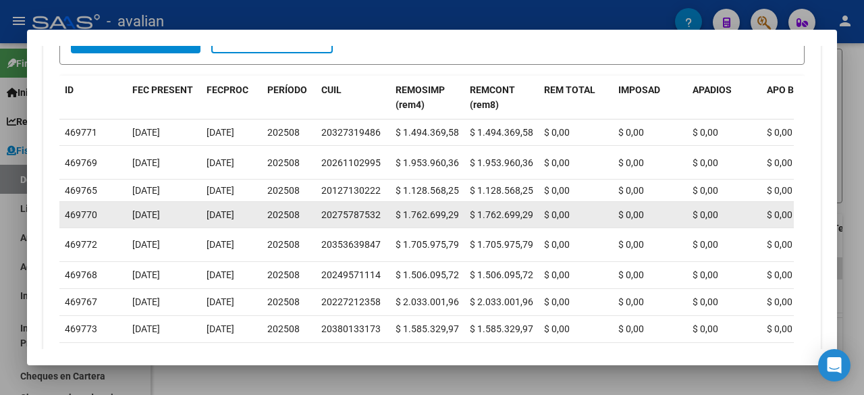
drag, startPoint x: 323, startPoint y: 237, endPoint x: 379, endPoint y: 234, distance: 56.8
click at [379, 223] on div "20275787532" at bounding box center [350, 215] width 59 height 16
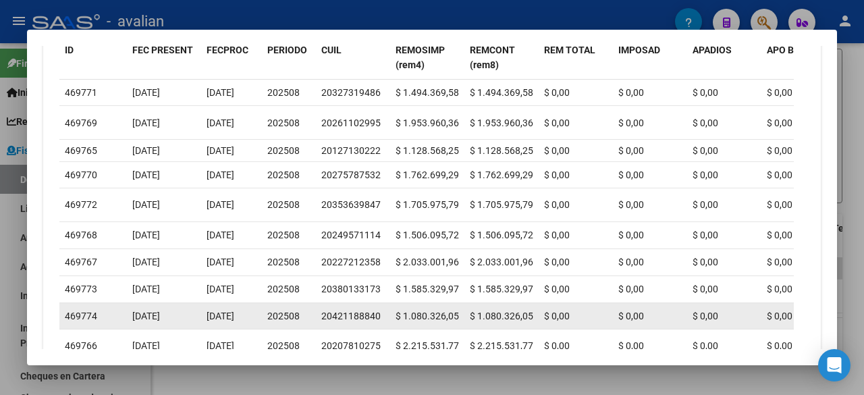
scroll to position [664, 0]
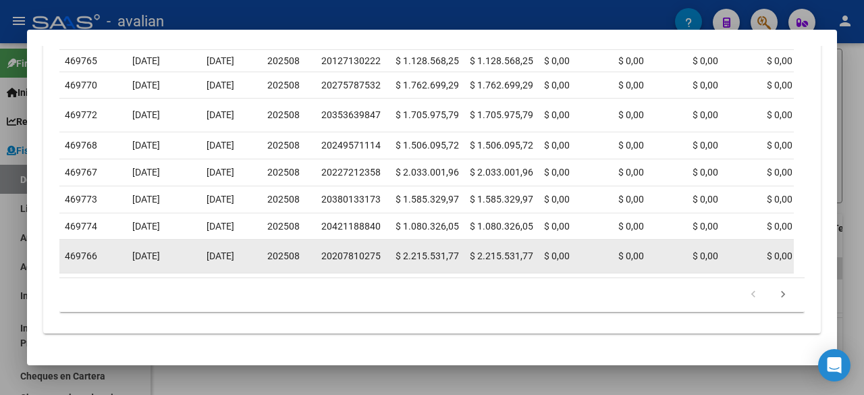
drag, startPoint x: 323, startPoint y: 245, endPoint x: 380, endPoint y: 248, distance: 57.4
click at [380, 248] on div "20207810275" at bounding box center [352, 256] width 63 height 16
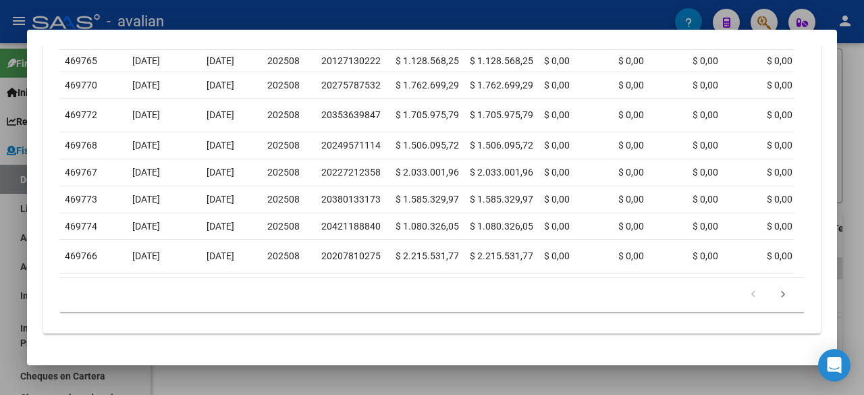
drag, startPoint x: 247, startPoint y: 372, endPoint x: 233, endPoint y: 410, distance: 40.4
click at [233, 394] on html "menu - avalian person Firma Express Inicio Calendario SSS Instructivos Contacto…" at bounding box center [432, 197] width 864 height 395
click at [863, 107] on div at bounding box center [432, 197] width 864 height 395
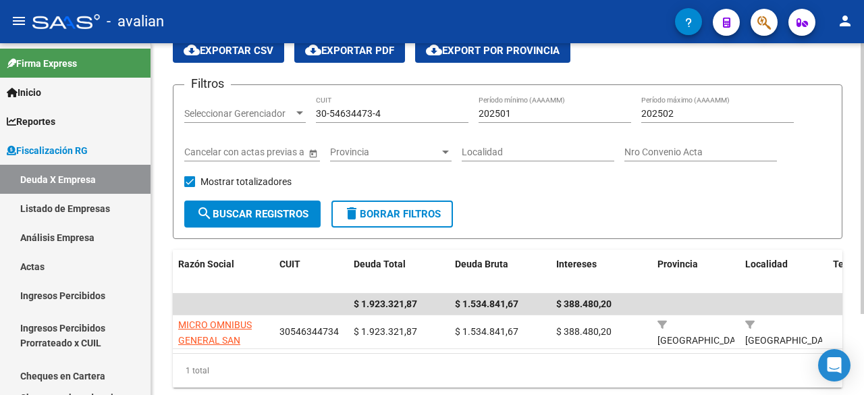
scroll to position [0, 0]
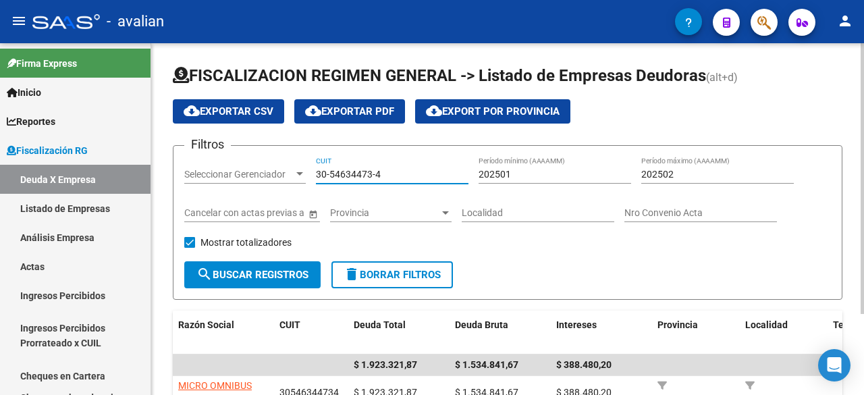
drag, startPoint x: 388, startPoint y: 176, endPoint x: 294, endPoint y: 171, distance: 93.3
click at [294, 171] on div "Filtros Seleccionar Gerenciador Seleccionar Gerenciador 30-54634473-4 CUIT 2025…" at bounding box center [507, 209] width 647 height 105
paste input "70760956-3"
type input "30-70760956-3"
click at [246, 272] on span "search Buscar Registros" at bounding box center [252, 275] width 112 height 12
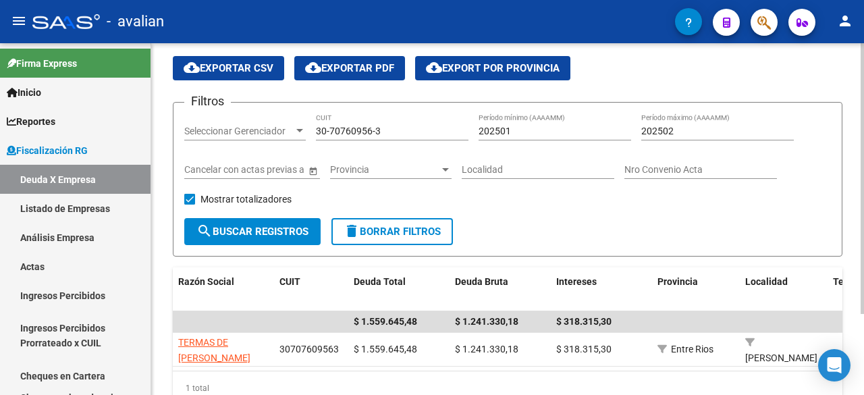
scroll to position [68, 0]
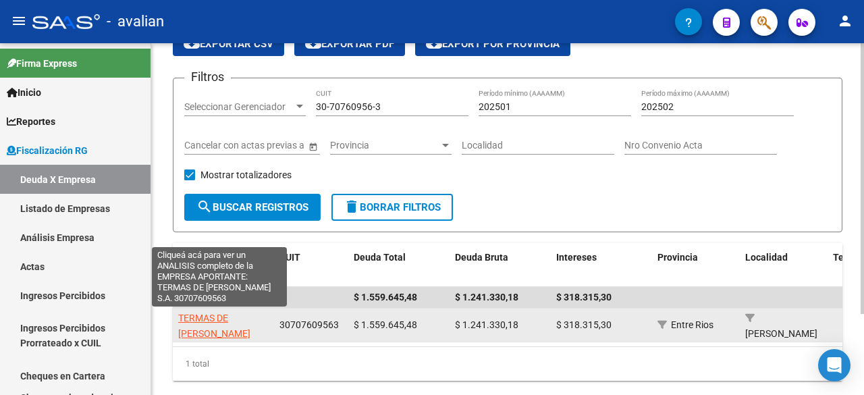
click at [230, 315] on span "TERMAS DE [PERSON_NAME] S.A." at bounding box center [214, 334] width 72 height 42
type textarea "30707609563"
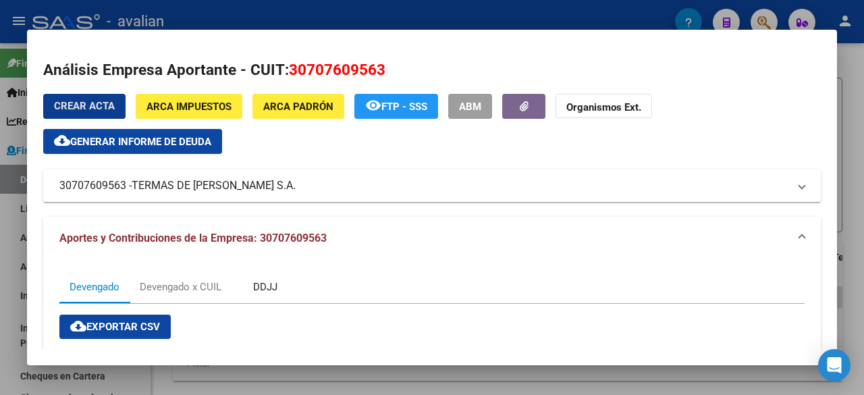
click at [263, 284] on div "DDJJ" at bounding box center [265, 287] width 24 height 15
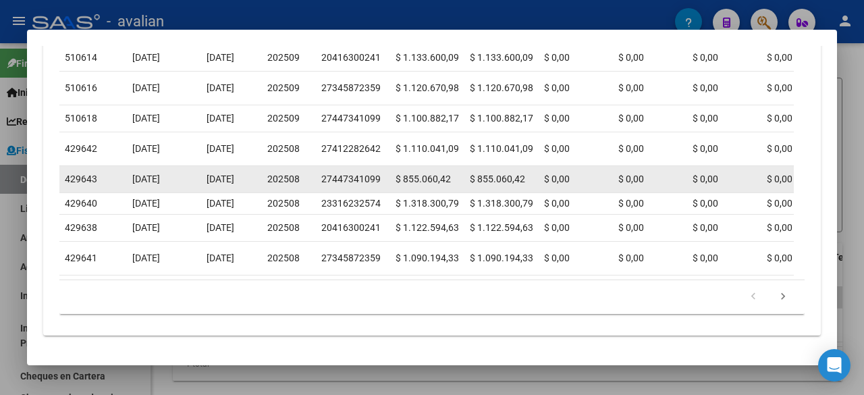
scroll to position [664, 0]
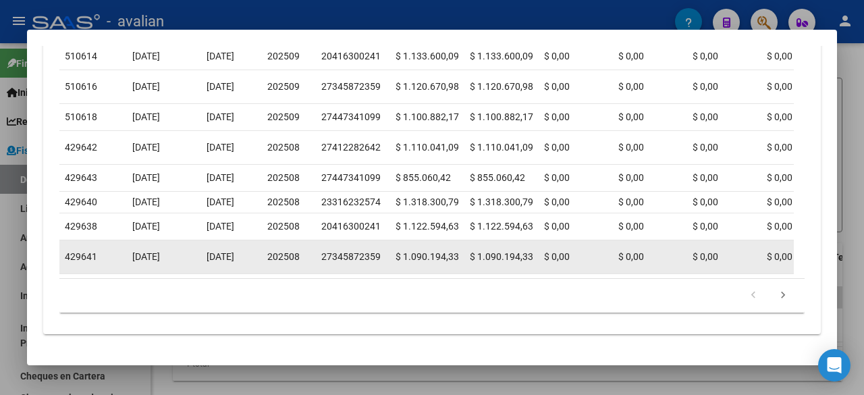
drag, startPoint x: 323, startPoint y: 244, endPoint x: 378, endPoint y: 248, distance: 54.8
click at [378, 249] on div "27345872359" at bounding box center [350, 257] width 59 height 16
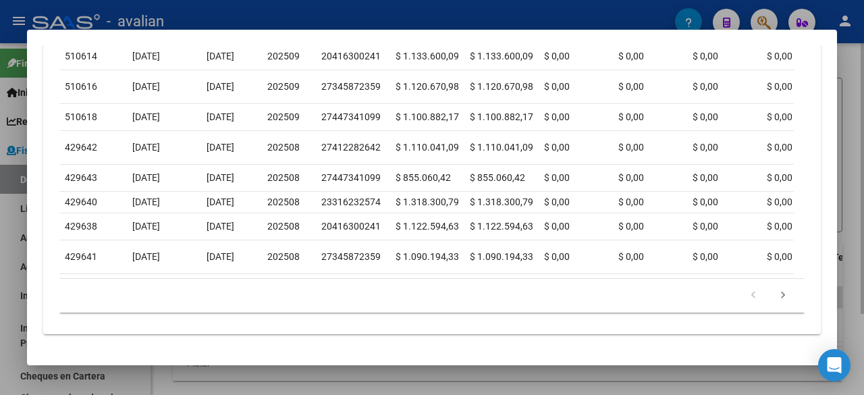
click at [863, 103] on div at bounding box center [432, 197] width 864 height 395
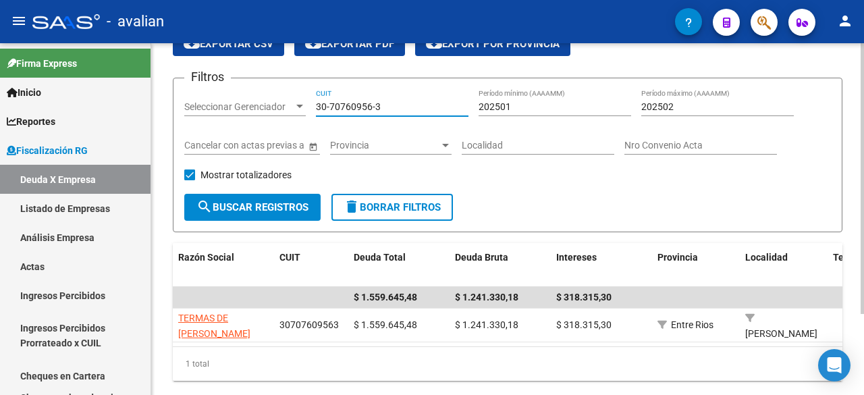
drag, startPoint x: 386, startPoint y: 103, endPoint x: 265, endPoint y: 100, distance: 120.9
click at [265, 100] on div "Filtros Seleccionar Gerenciador Seleccionar Gerenciador 30-70760956-3 CUIT 2025…" at bounding box center [507, 141] width 647 height 105
paste input "80502-8"
type input "30-70780502-8"
click at [268, 191] on div "Mostrar totalizadores" at bounding box center [242, 180] width 117 height 27
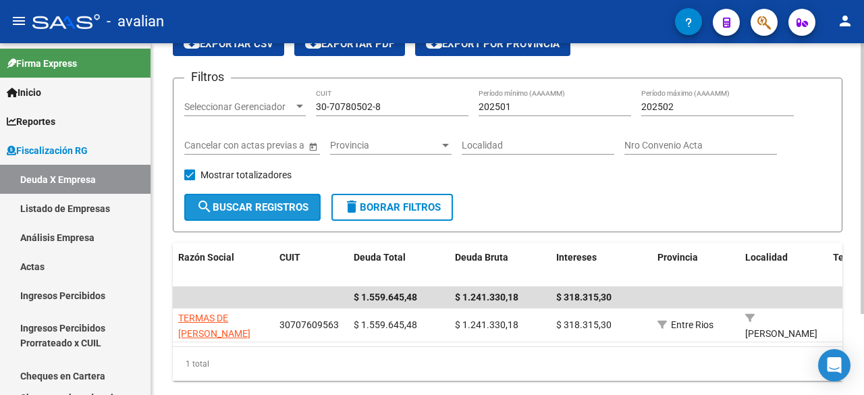
click at [267, 203] on span "search Buscar Registros" at bounding box center [252, 207] width 112 height 12
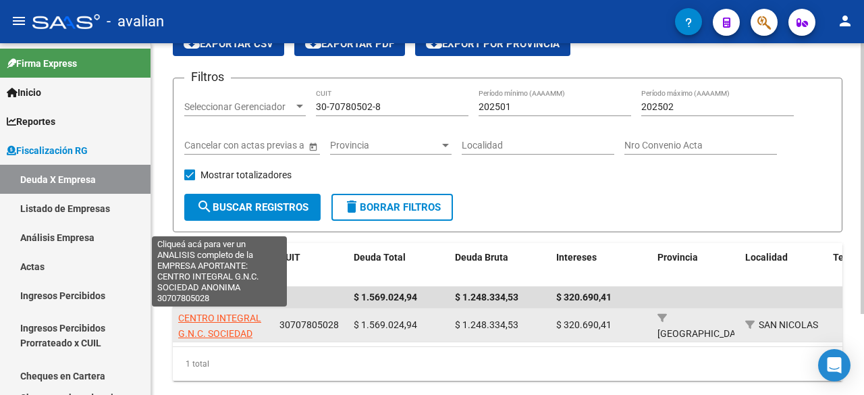
click at [220, 319] on span "CENTRO INTEGRAL G.N.C. SOCIEDAD ANONIMA" at bounding box center [219, 334] width 83 height 42
type textarea "30707805028"
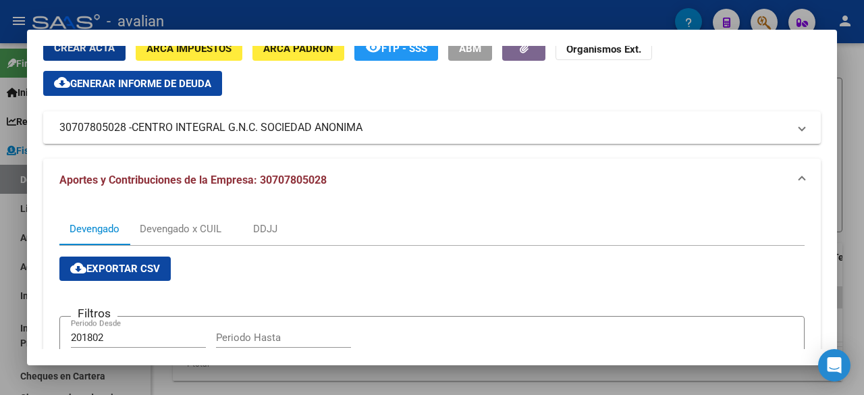
scroll to position [135, 0]
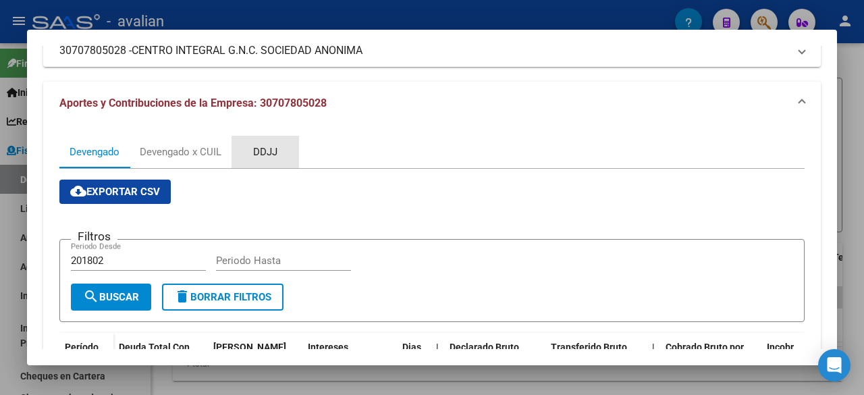
click at [267, 158] on div "DDJJ" at bounding box center [265, 151] width 24 height 15
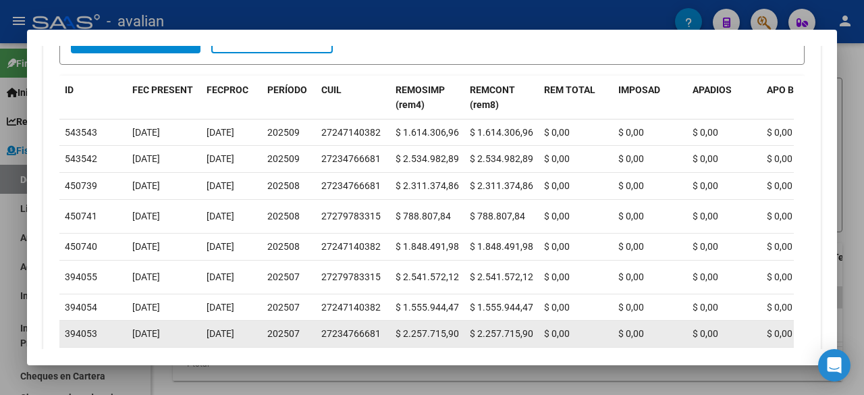
scroll to position [637, 0]
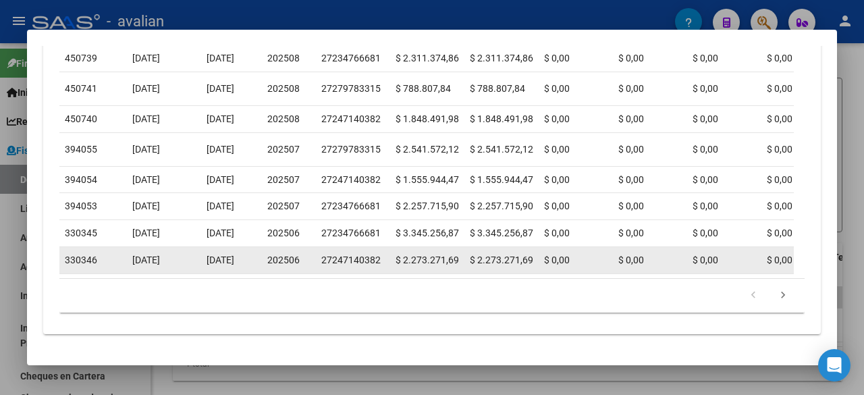
drag, startPoint x: 324, startPoint y: 249, endPoint x: 354, endPoint y: 251, distance: 30.4
click at [355, 253] on div "27247140382" at bounding box center [350, 261] width 59 height 16
drag, startPoint x: 323, startPoint y: 248, endPoint x: 380, endPoint y: 247, distance: 56.7
click at [380, 253] on div "27247140382" at bounding box center [352, 261] width 63 height 16
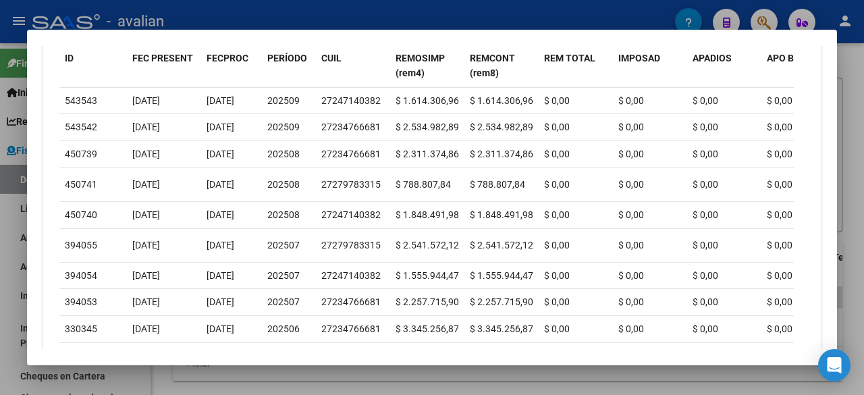
scroll to position [502, 0]
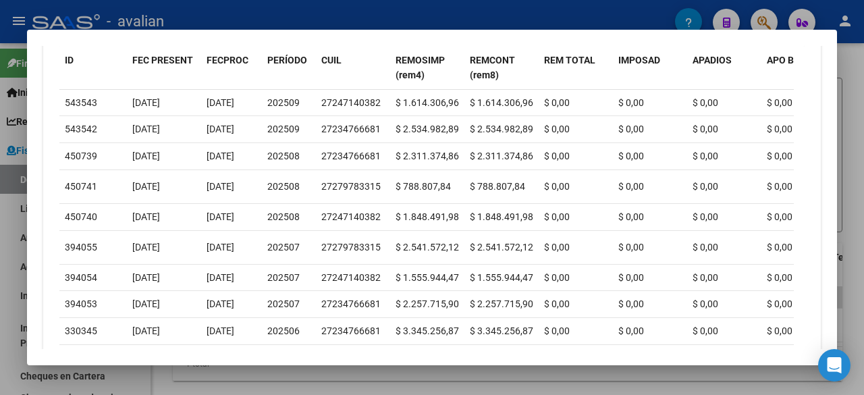
click at [837, 143] on div at bounding box center [432, 197] width 864 height 395
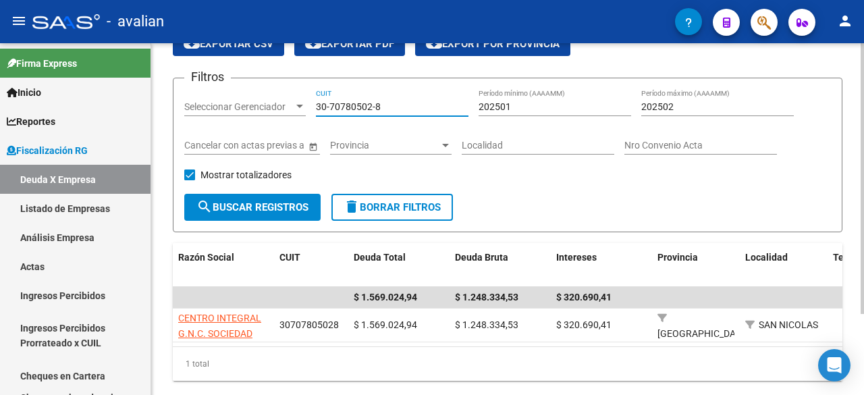
drag, startPoint x: 401, startPoint y: 102, endPoint x: 257, endPoint y: 95, distance: 144.7
click at [257, 95] on div "Filtros Seleccionar Gerenciador Seleccionar Gerenciador 30-70780502-8 CUIT 2025…" at bounding box center [507, 141] width 647 height 105
paste input "99922016-5"
type input "30-99922016-5"
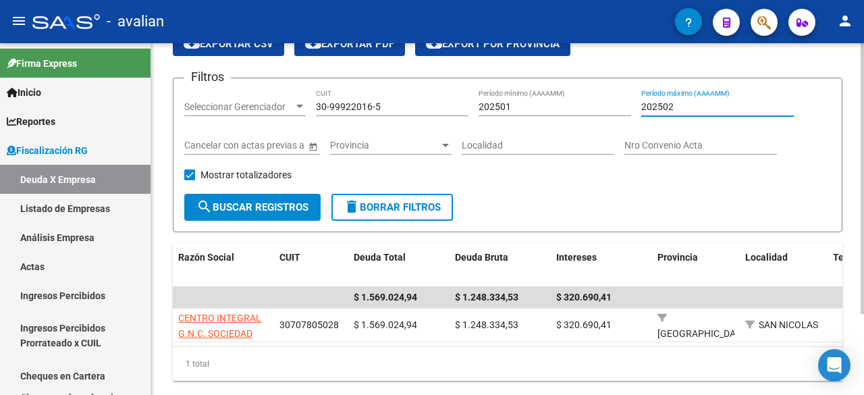
click at [668, 104] on input "202502" at bounding box center [717, 106] width 153 height 11
type input "202504"
click at [240, 213] on button "search Buscar Registros" at bounding box center [252, 207] width 136 height 27
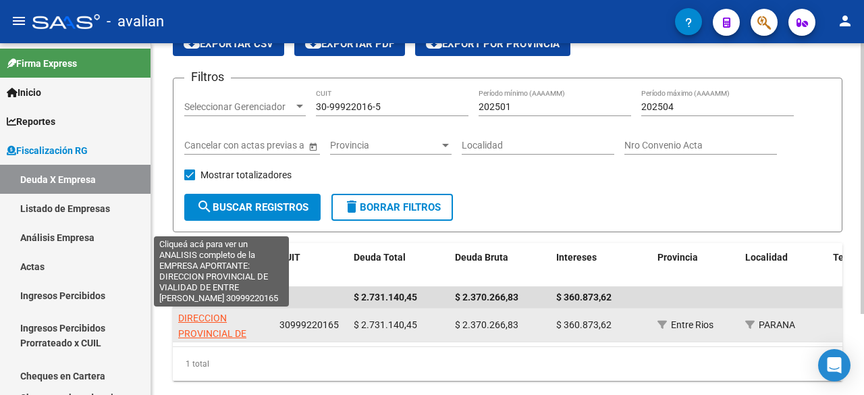
click at [193, 331] on span "DIRECCION PROVINCIAL DE VIALIDAD DE ENTRE [PERSON_NAME]" at bounding box center [221, 341] width 86 height 57
type textarea "30999220165"
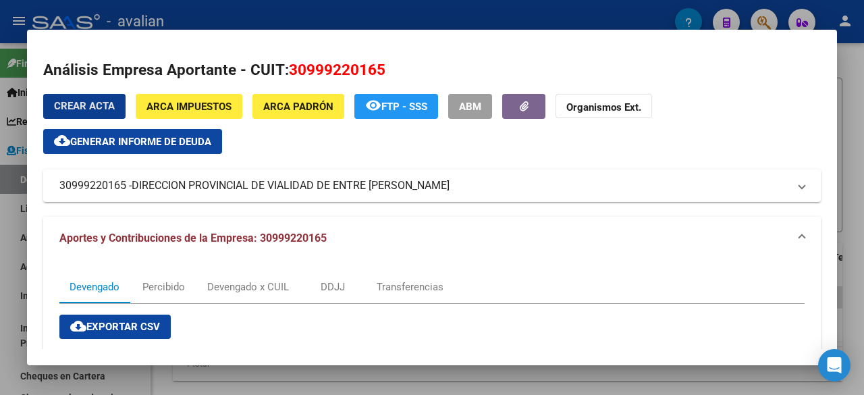
scroll to position [135, 0]
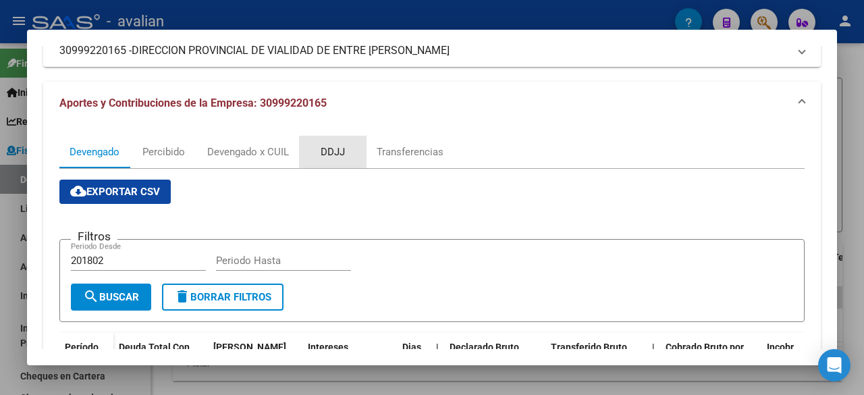
click at [332, 159] on div "DDJJ" at bounding box center [333, 151] width 24 height 15
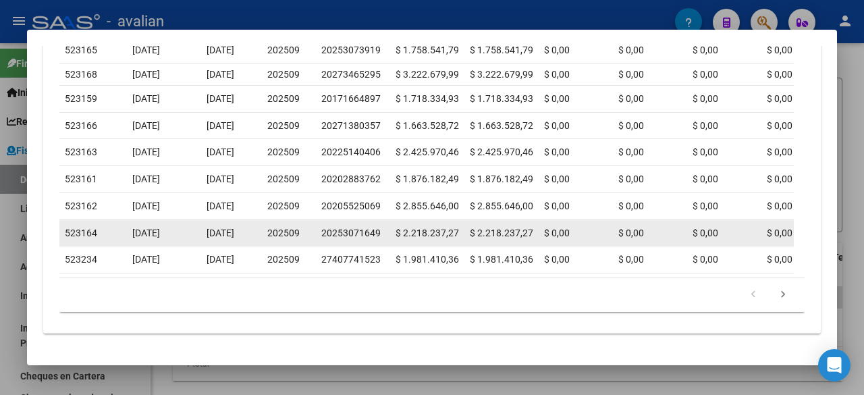
scroll to position [645, 0]
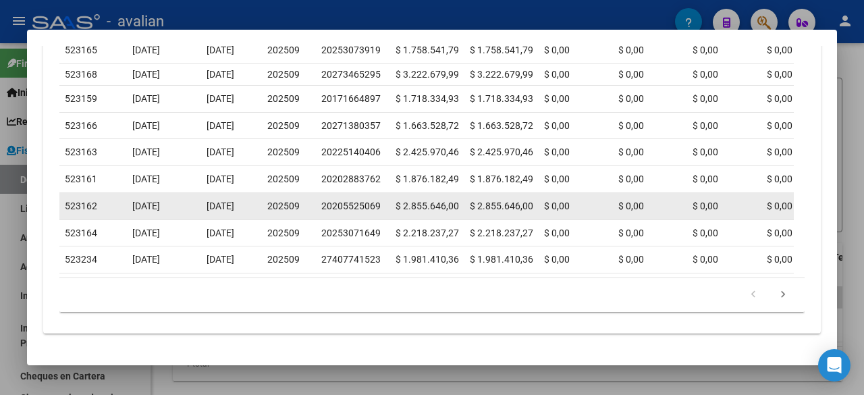
drag, startPoint x: 322, startPoint y: 180, endPoint x: 379, endPoint y: 182, distance: 57.4
click at [379, 198] on div "20205525069" at bounding box center [352, 206] width 63 height 16
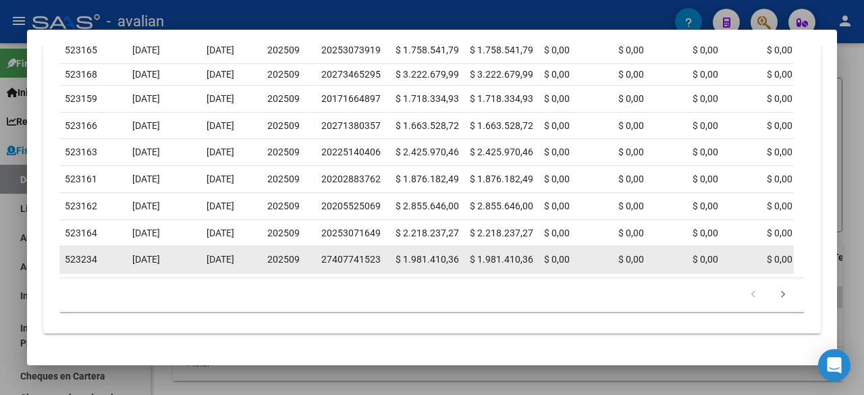
drag, startPoint x: 318, startPoint y: 246, endPoint x: 379, endPoint y: 247, distance: 61.4
click at [379, 247] on datatable-body-cell "27407741523" at bounding box center [353, 259] width 74 height 26
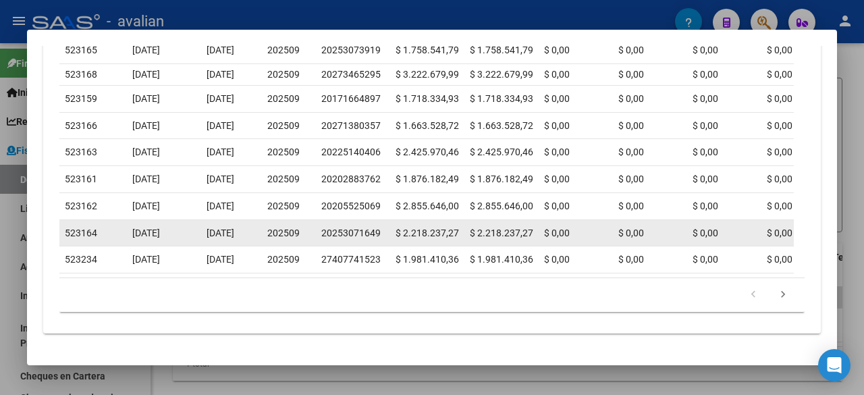
drag, startPoint x: 323, startPoint y: 212, endPoint x: 380, endPoint y: 212, distance: 57.4
click at [380, 225] on div "20253071649" at bounding box center [352, 233] width 63 height 16
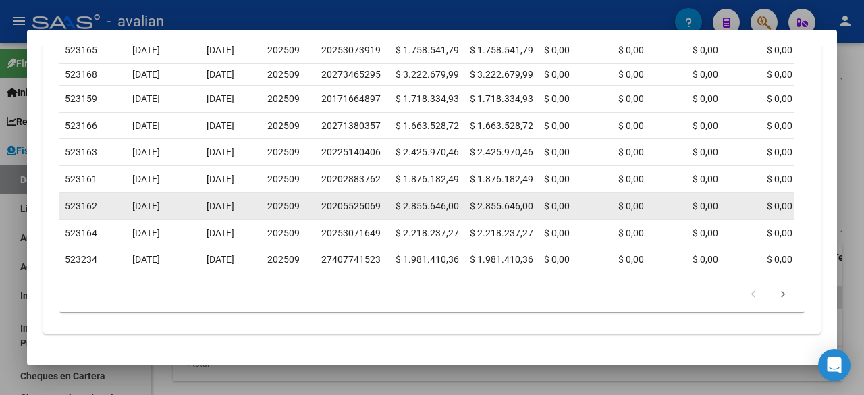
drag, startPoint x: 321, startPoint y: 178, endPoint x: 385, endPoint y: 180, distance: 63.5
click at [385, 193] on datatable-body-cell "20205525069" at bounding box center [353, 206] width 74 height 26
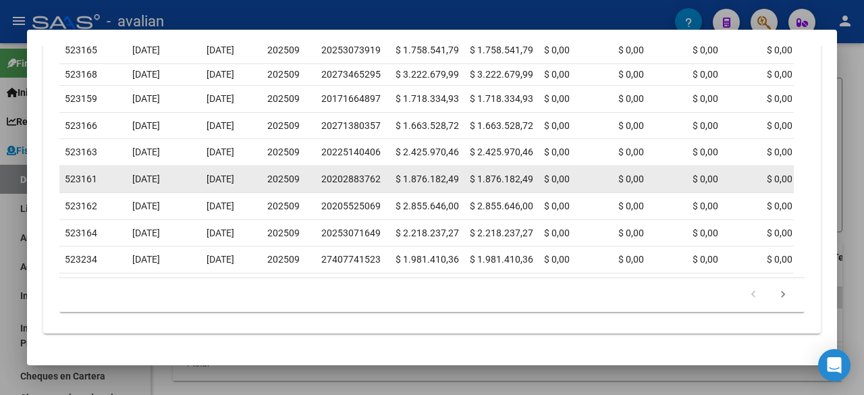
click at [317, 166] on datatable-body-cell "20202883762" at bounding box center [353, 179] width 74 height 26
drag, startPoint x: 326, startPoint y: 142, endPoint x: 383, endPoint y: 145, distance: 57.4
click at [383, 171] on div "20202883762" at bounding box center [352, 179] width 63 height 16
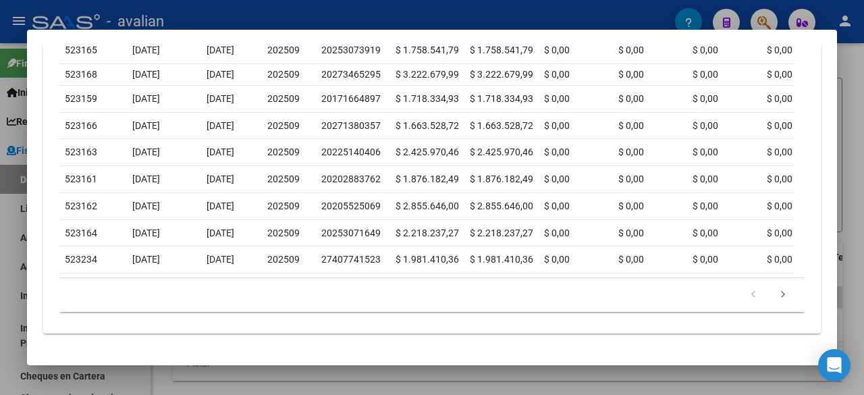
click at [857, 119] on div at bounding box center [432, 197] width 864 height 395
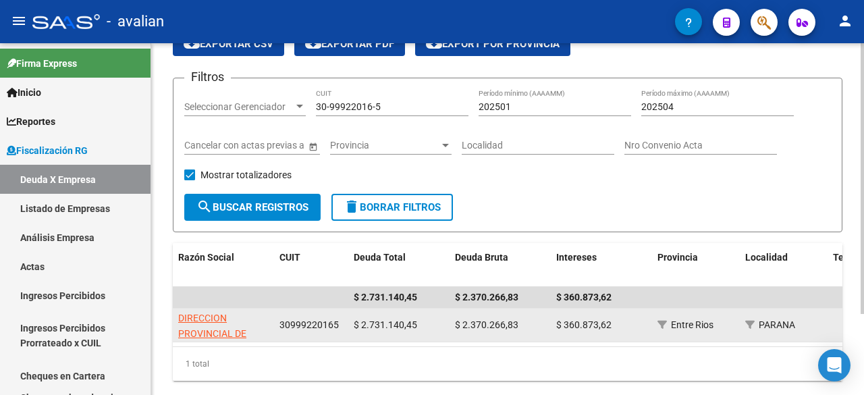
scroll to position [0, 0]
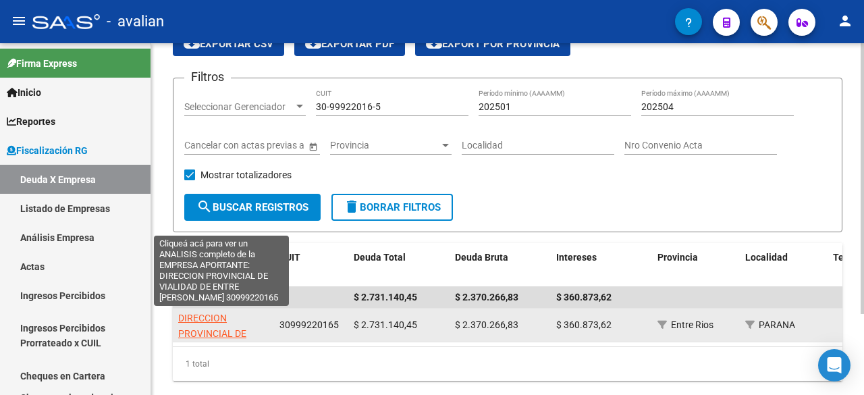
click at [202, 315] on span "DIRECCION PROVINCIAL DE VIALIDAD DE ENTRE [PERSON_NAME]" at bounding box center [221, 341] width 86 height 57
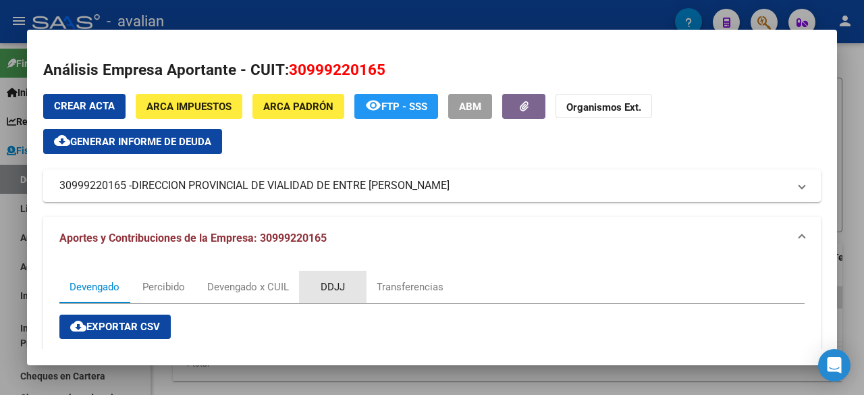
click at [329, 288] on div "DDJJ" at bounding box center [333, 287] width 24 height 15
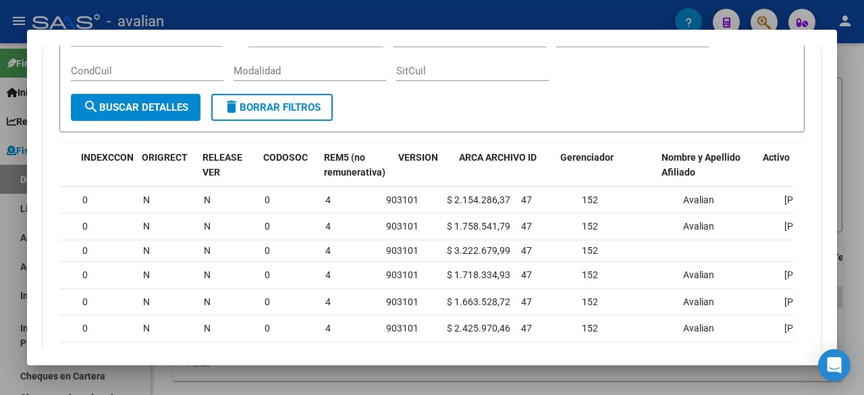
scroll to position [0, 1581]
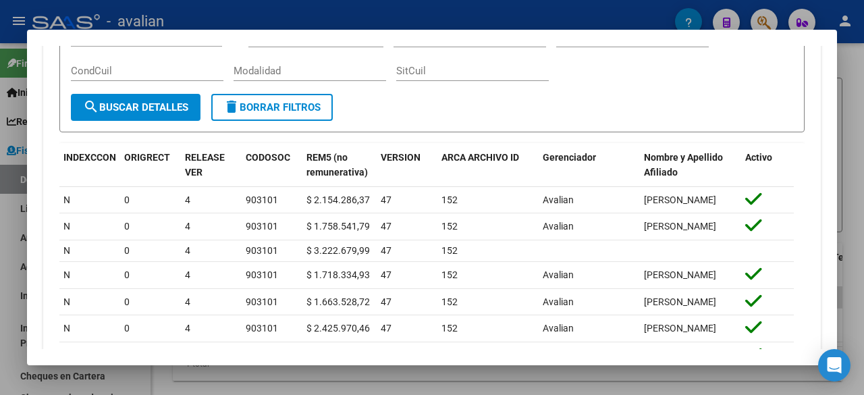
drag, startPoint x: 772, startPoint y: 198, endPoint x: 817, endPoint y: 208, distance: 45.7
click at [817, 208] on mat-dialog-content "Análisis Empresa Aportante - CUIT: 30999220165 Crear Acta ARCA Impuestos ARCA P…" at bounding box center [432, 197] width 810 height 303
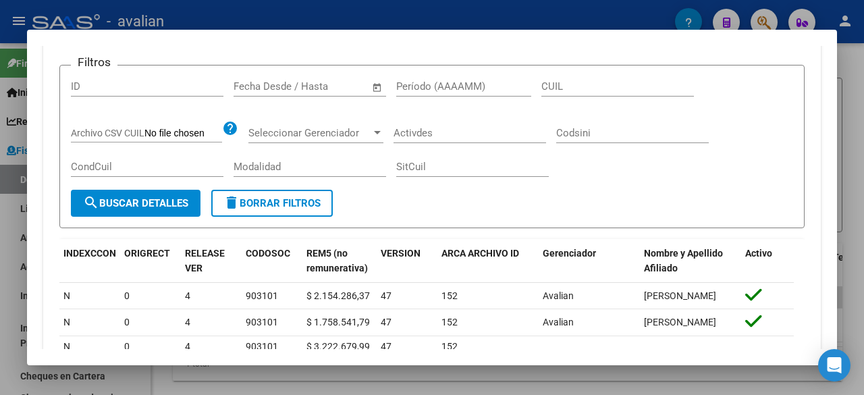
scroll to position [307, 0]
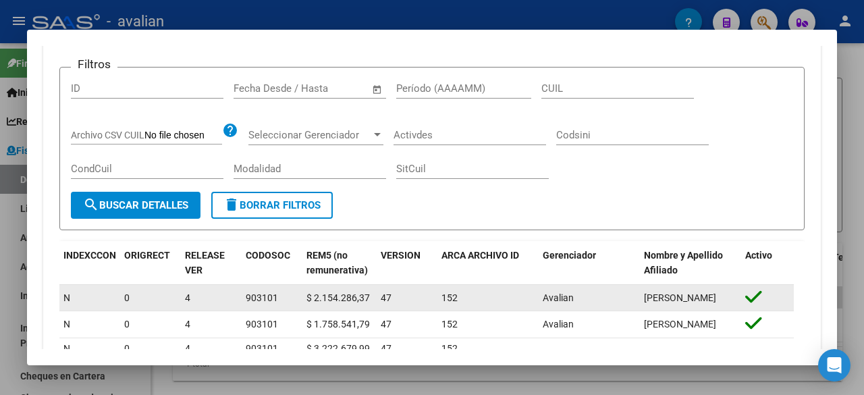
click at [239, 309] on datatable-body-cell "4" at bounding box center [210, 298] width 61 height 26
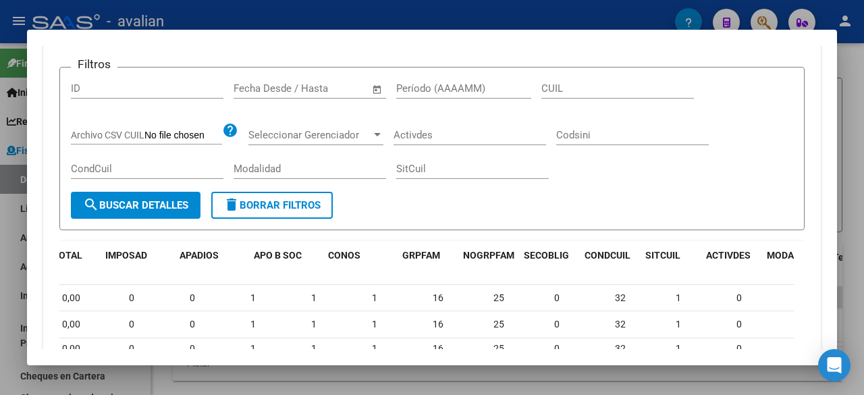
scroll to position [0, 0]
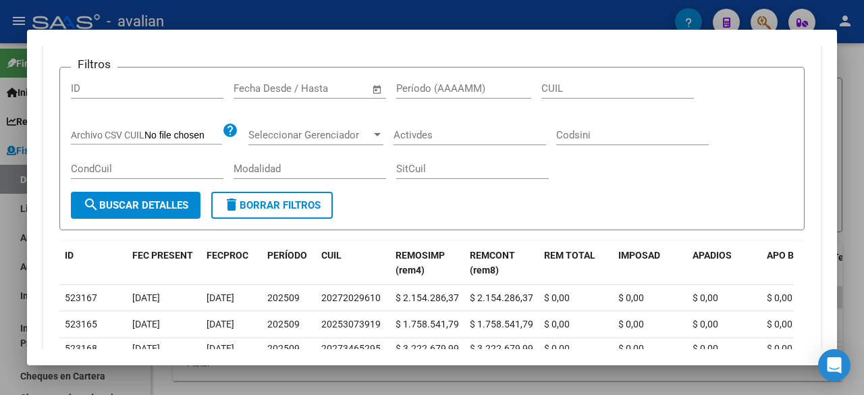
drag, startPoint x: 250, startPoint y: 300, endPoint x: 0, endPoint y: 298, distance: 250.5
click at [0, 298] on div "Análisis Empresa Aportante - CUIT: 30999220165 Crear Acta ARCA Impuestos ARCA P…" at bounding box center [432, 197] width 864 height 395
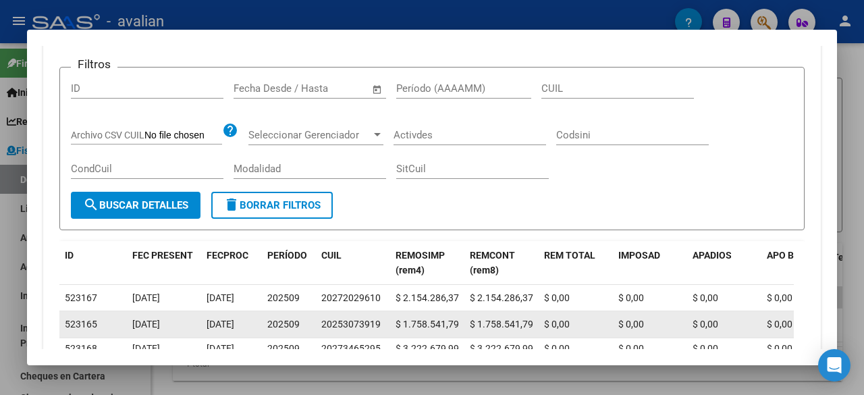
click at [411, 313] on datatable-body-cell "$ 1.758.541,79" at bounding box center [427, 324] width 74 height 26
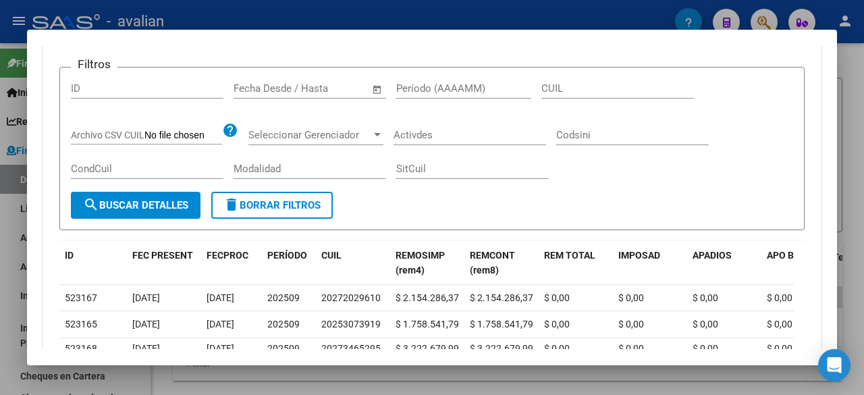
click at [862, 174] on div at bounding box center [432, 197] width 864 height 395
